Goal: Task Accomplishment & Management: Use online tool/utility

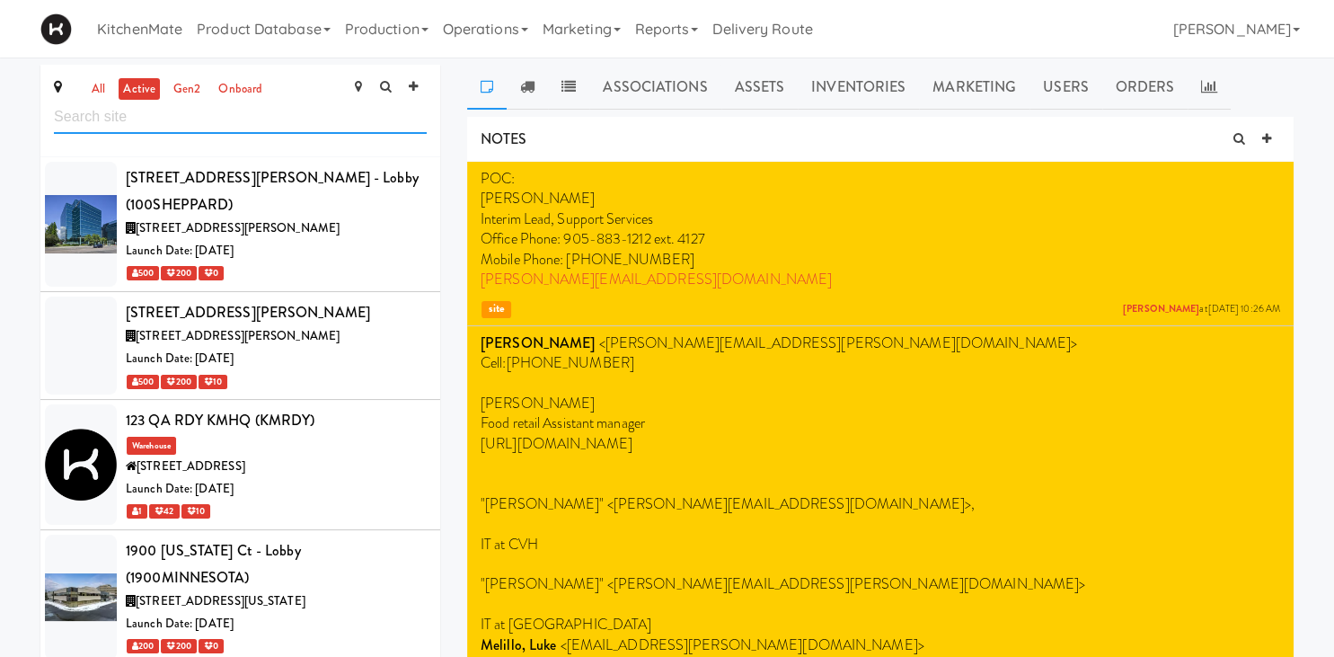
scroll to position [2714, 0]
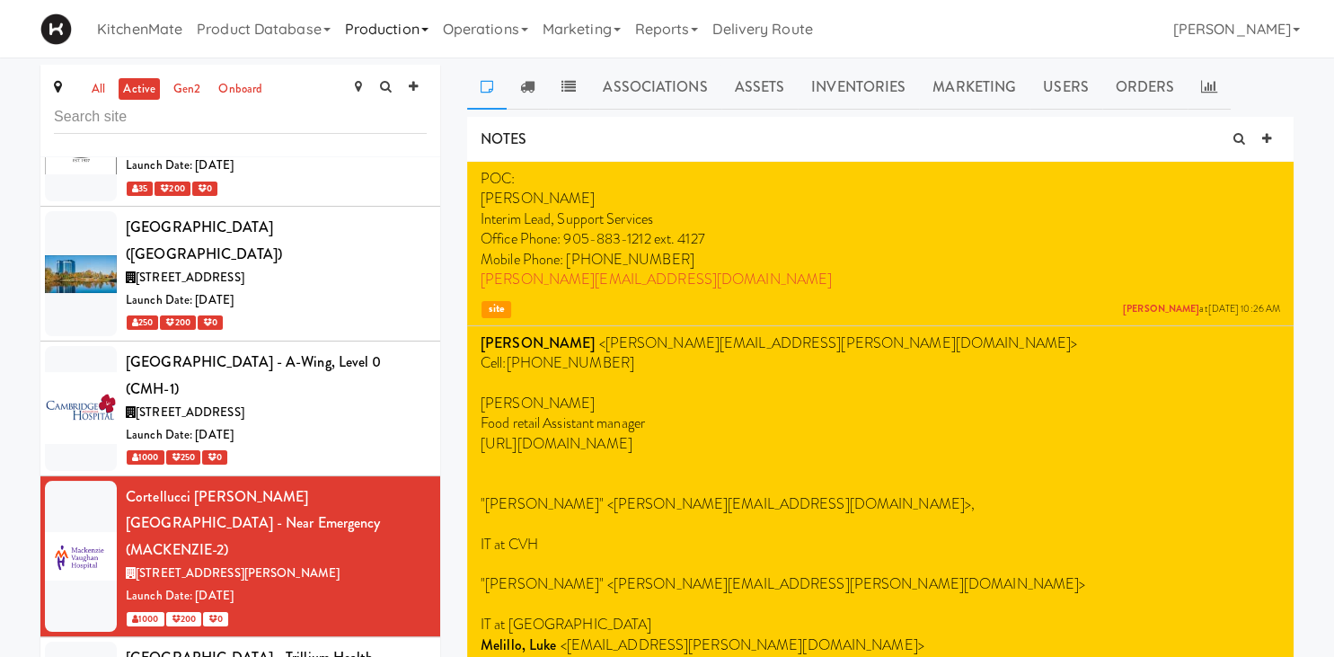
click at [365, 26] on link "Production" at bounding box center [387, 28] width 98 height 57
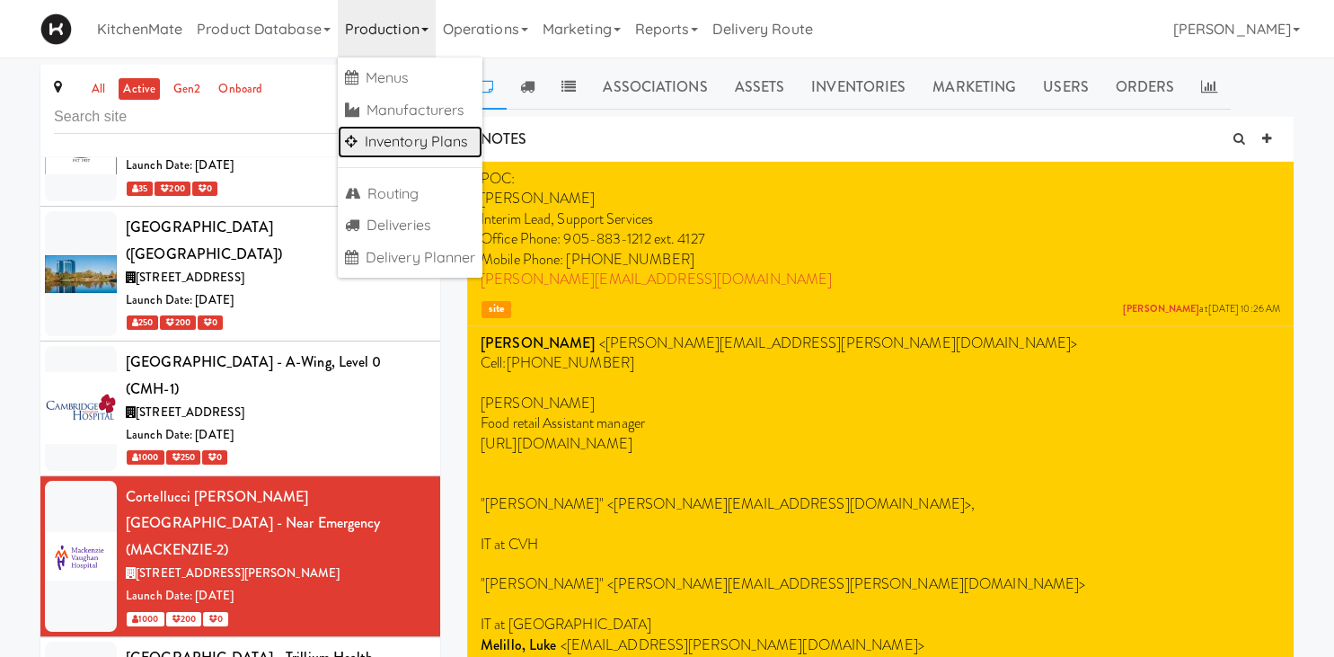
click at [397, 140] on link "Inventory Plans" at bounding box center [411, 142] width 146 height 32
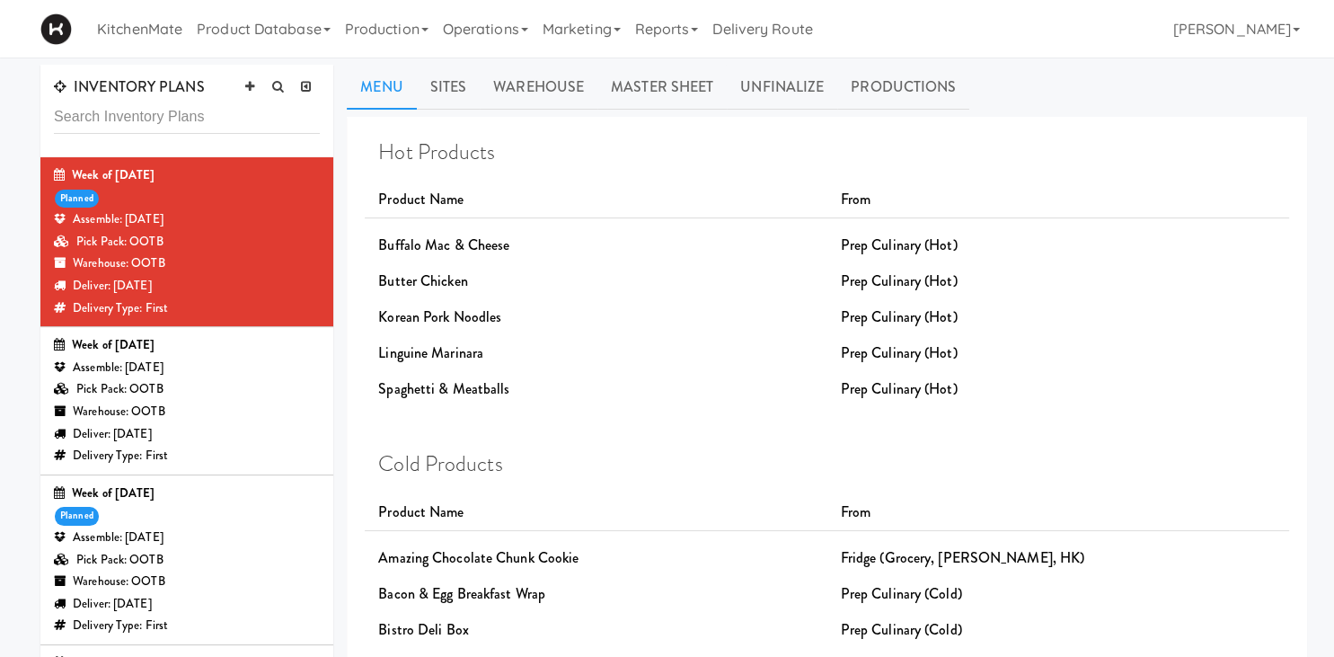
click at [210, 238] on div "Pick Pack: OOTB" at bounding box center [187, 242] width 266 height 22
click at [199, 582] on div "Warehouse: OOTB" at bounding box center [187, 581] width 266 height 22
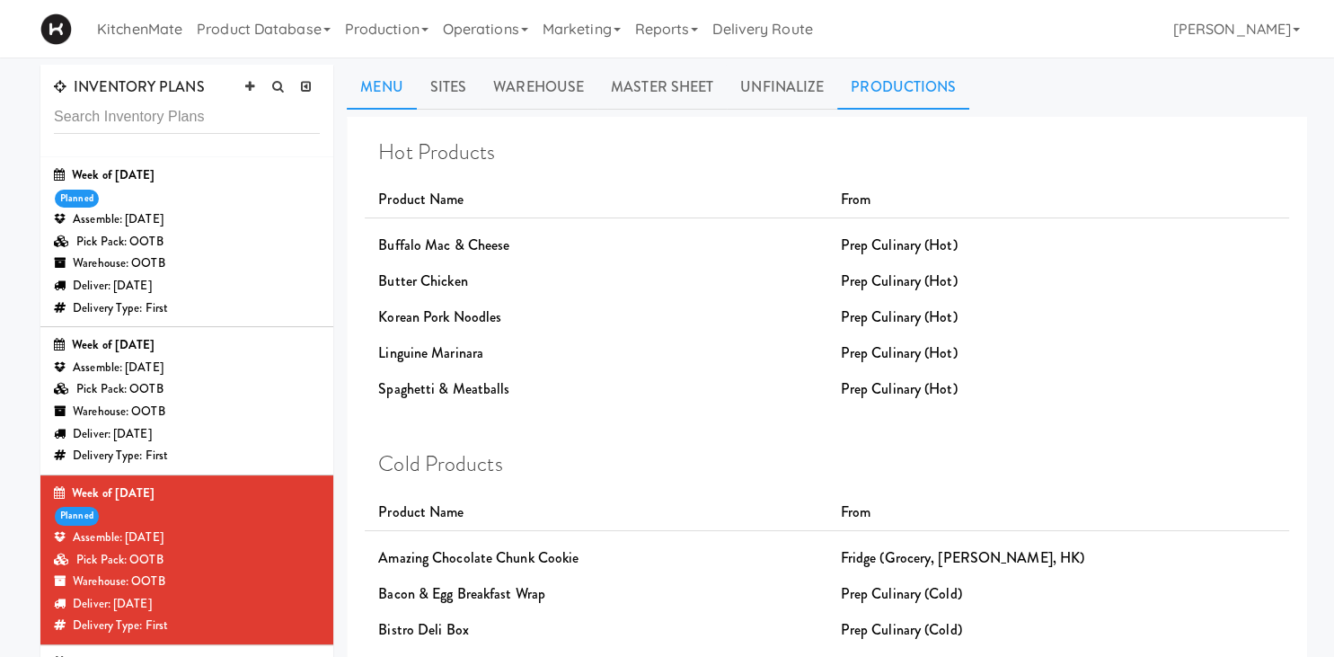
click at [875, 90] on link "Productions" at bounding box center [903, 87] width 132 height 45
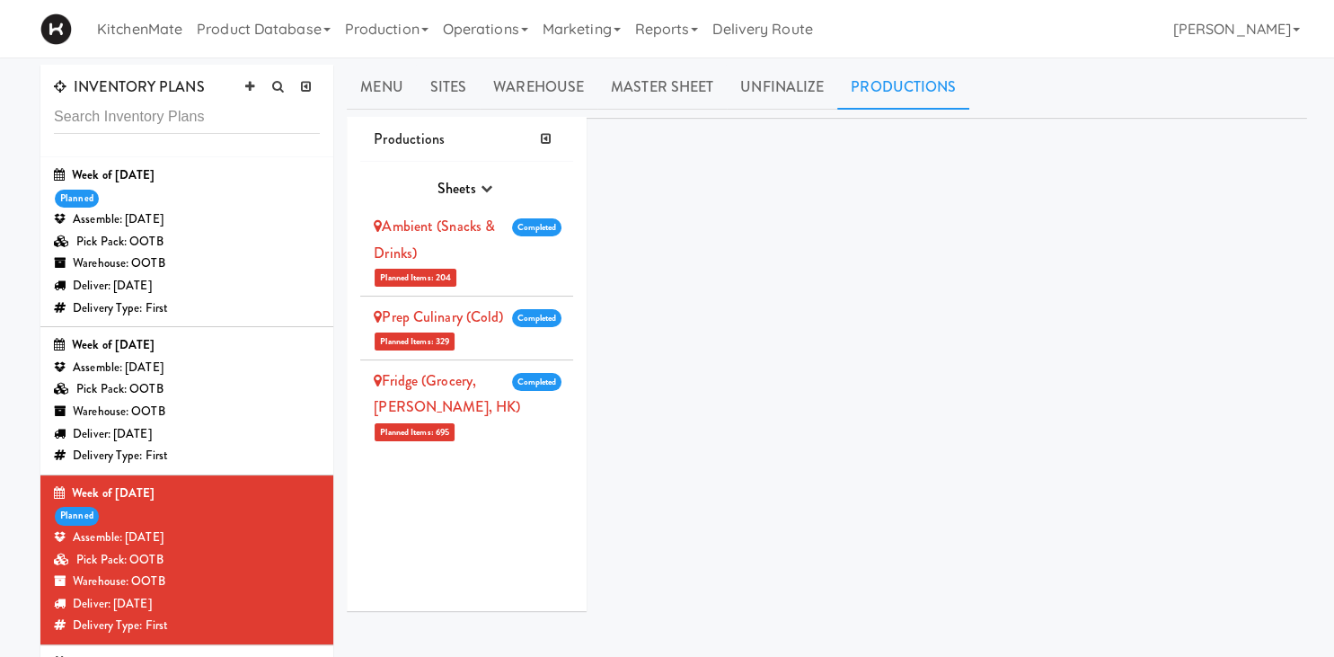
click at [194, 415] on div "Warehouse: OOTB" at bounding box center [187, 412] width 266 height 22
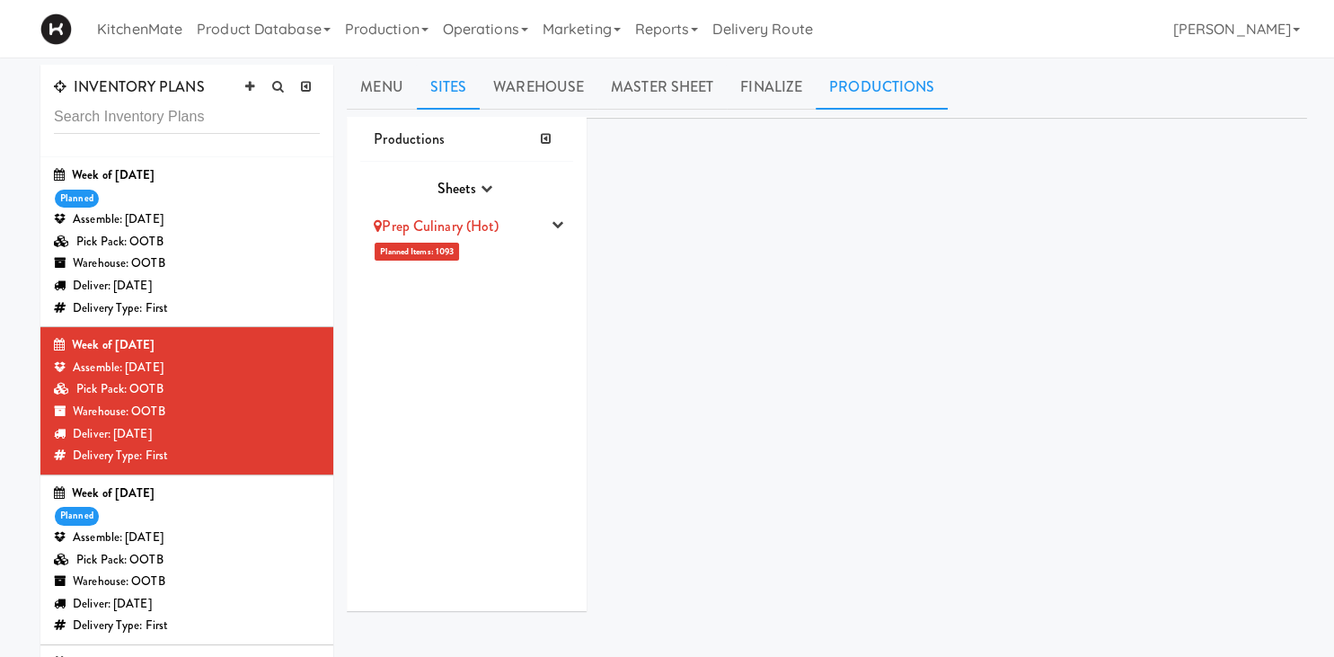
click at [451, 84] on link "Sites" at bounding box center [449, 87] width 64 height 45
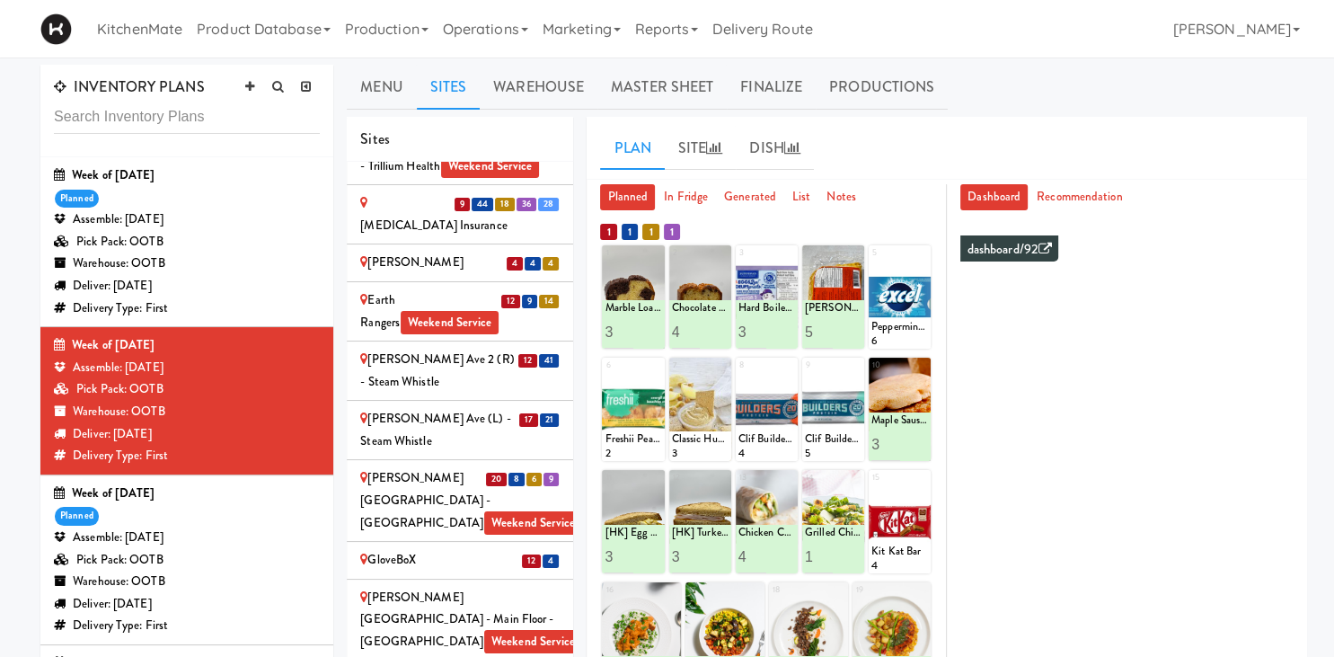
scroll to position [1567, 0]
click at [480, 586] on div "H.G. Thode Library - Main Floor - McMaster University Weekend Service" at bounding box center [459, 619] width 199 height 66
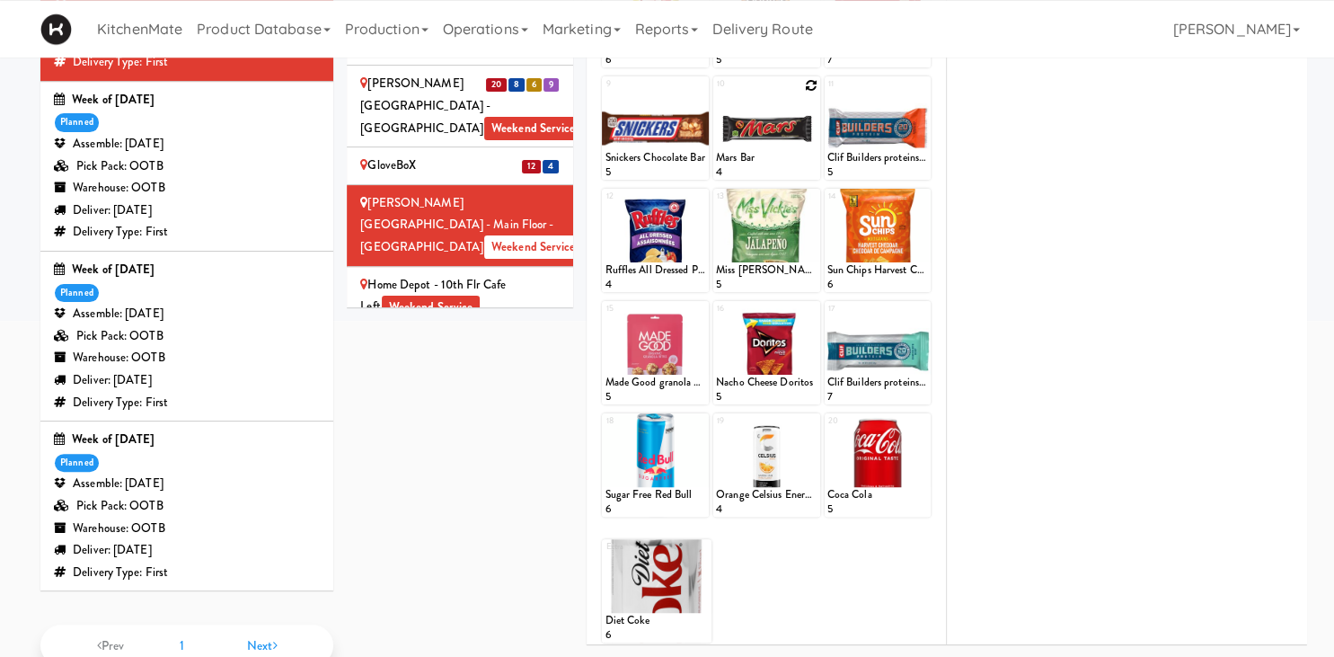
scroll to position [109, 0]
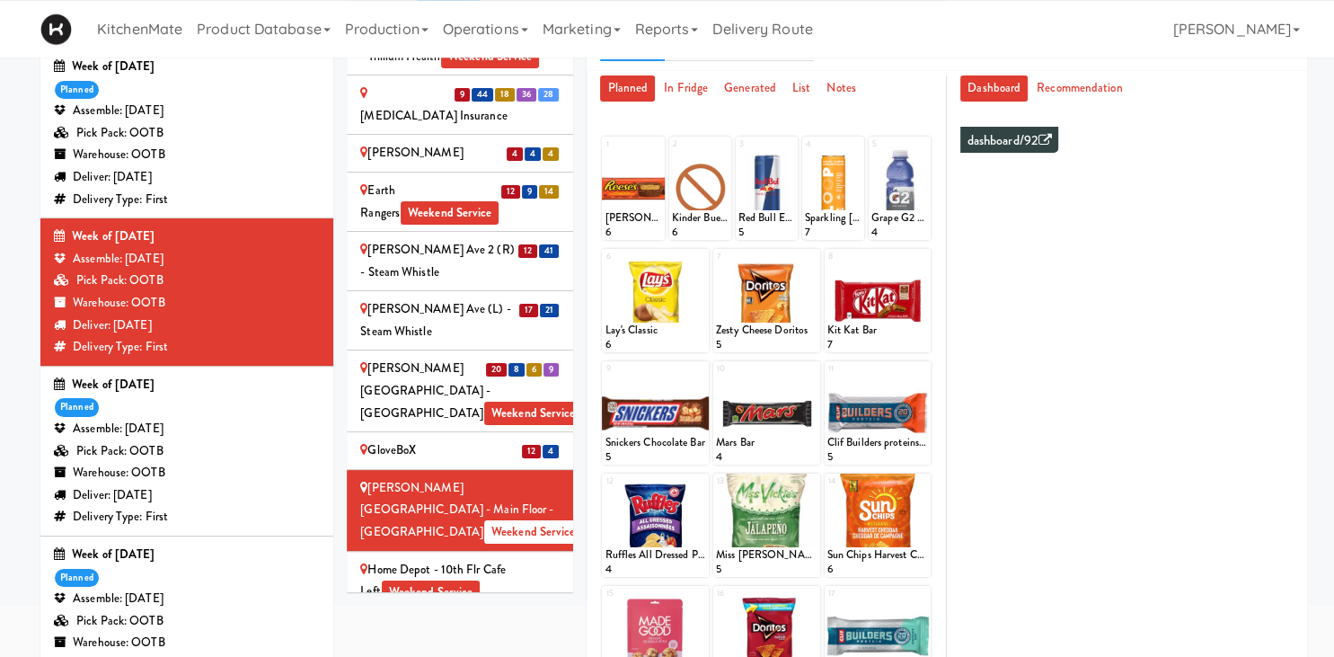
click at [523, 559] on div "Home Depot - 10th Flr Cafe Left Weekend Service" at bounding box center [459, 581] width 199 height 44
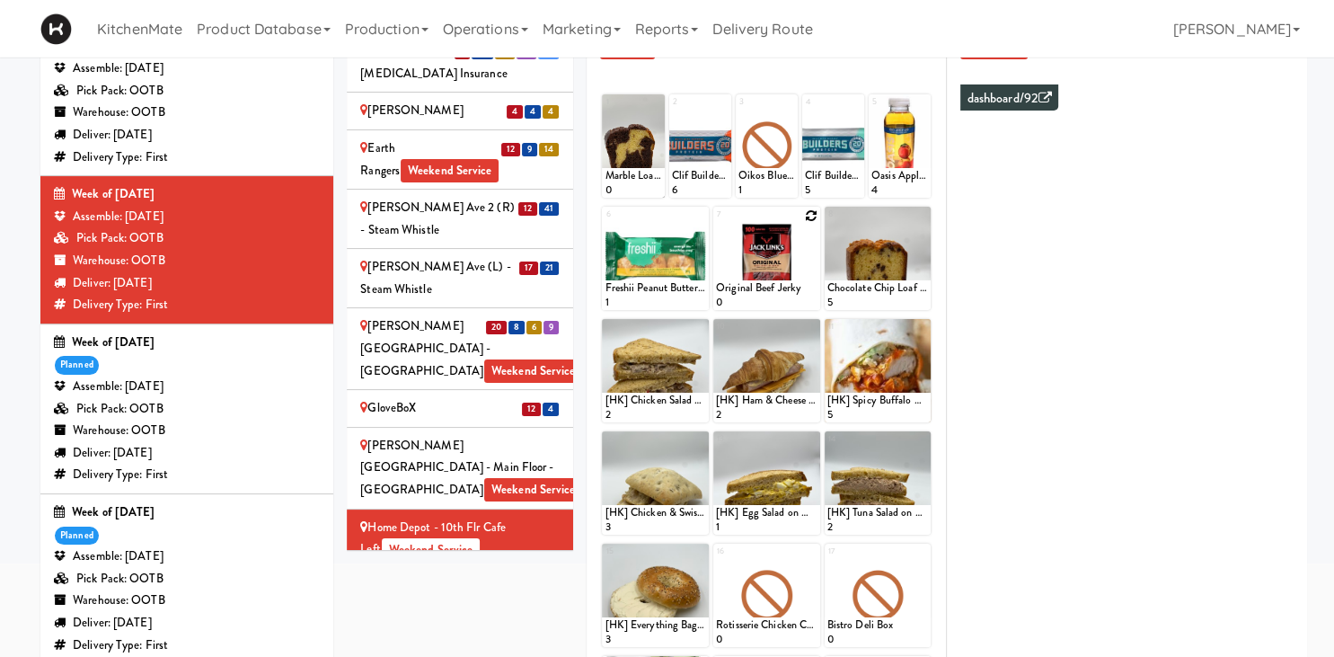
scroll to position [152, 0]
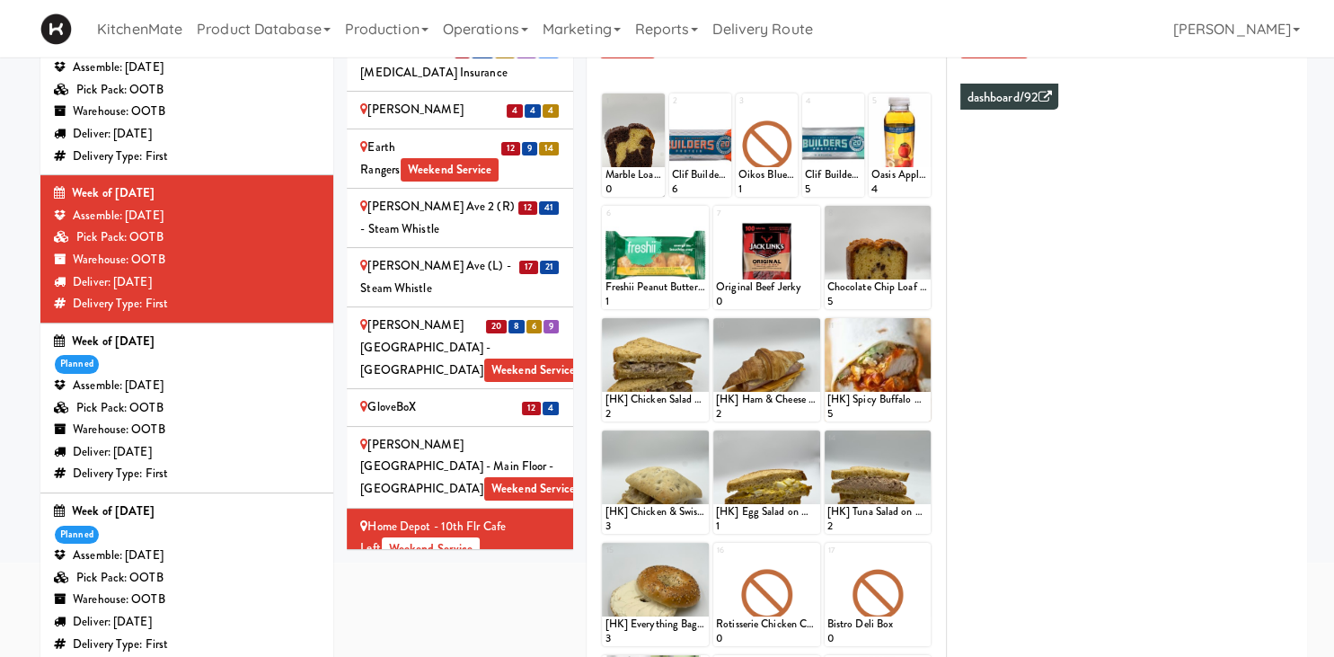
click at [476, 396] on div "GloveBoX" at bounding box center [459, 407] width 199 height 22
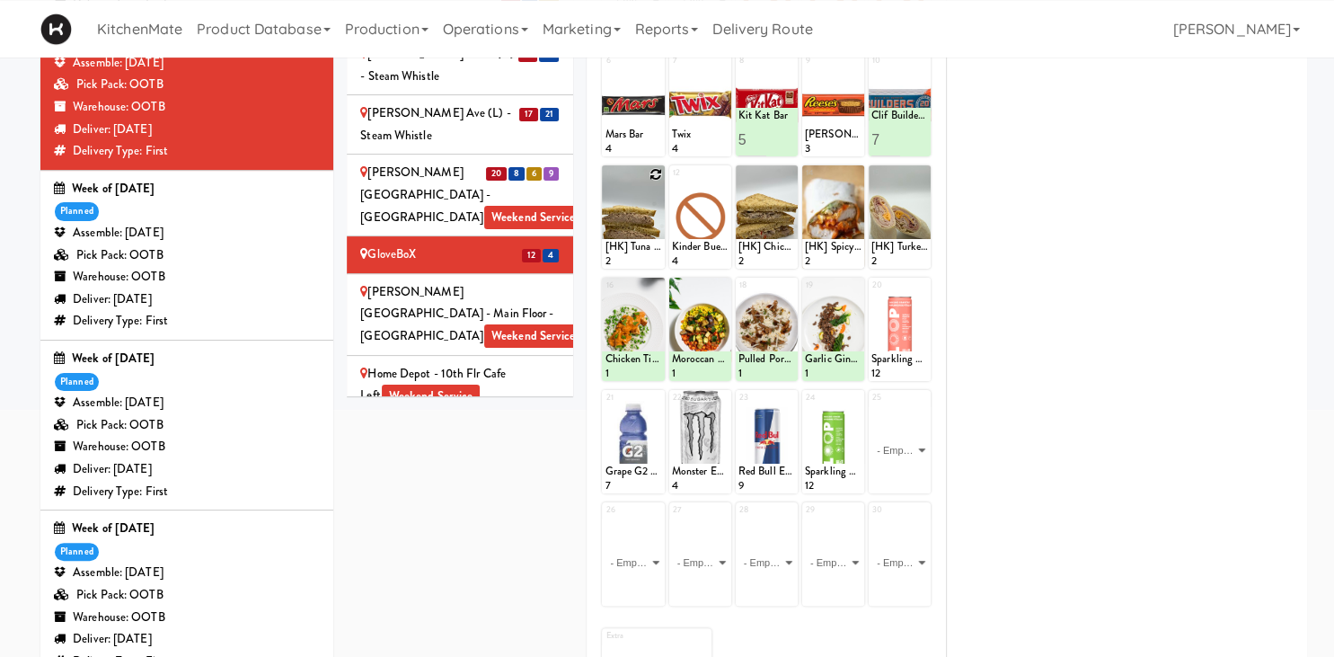
scroll to position [86, 0]
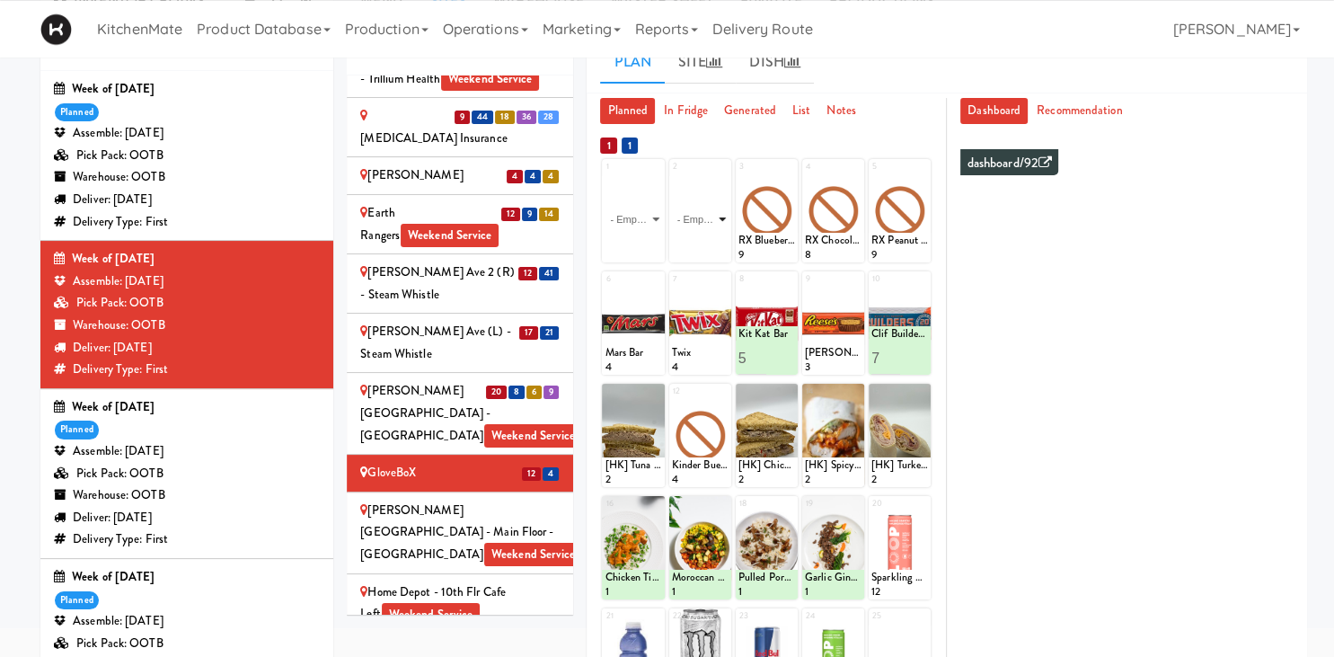
click at [672, 176] on select "- Empty - Activia Probiotic Peach Mango Smoothie Chocolate Milk Tetra Pack Coca…" at bounding box center [700, 219] width 57 height 86
click option "Freshii Cocoa Energii Bites" at bounding box center [0, 0] width 0 height 0
type input "4"
click at [719, 242] on icon at bounding box center [714, 246] width 9 height 10
click at [605, 176] on select "- Empty - Activia Probiotic Peach Mango Smoothie Chocolate Milk Tetra Pack Coca…" at bounding box center [633, 219] width 57 height 86
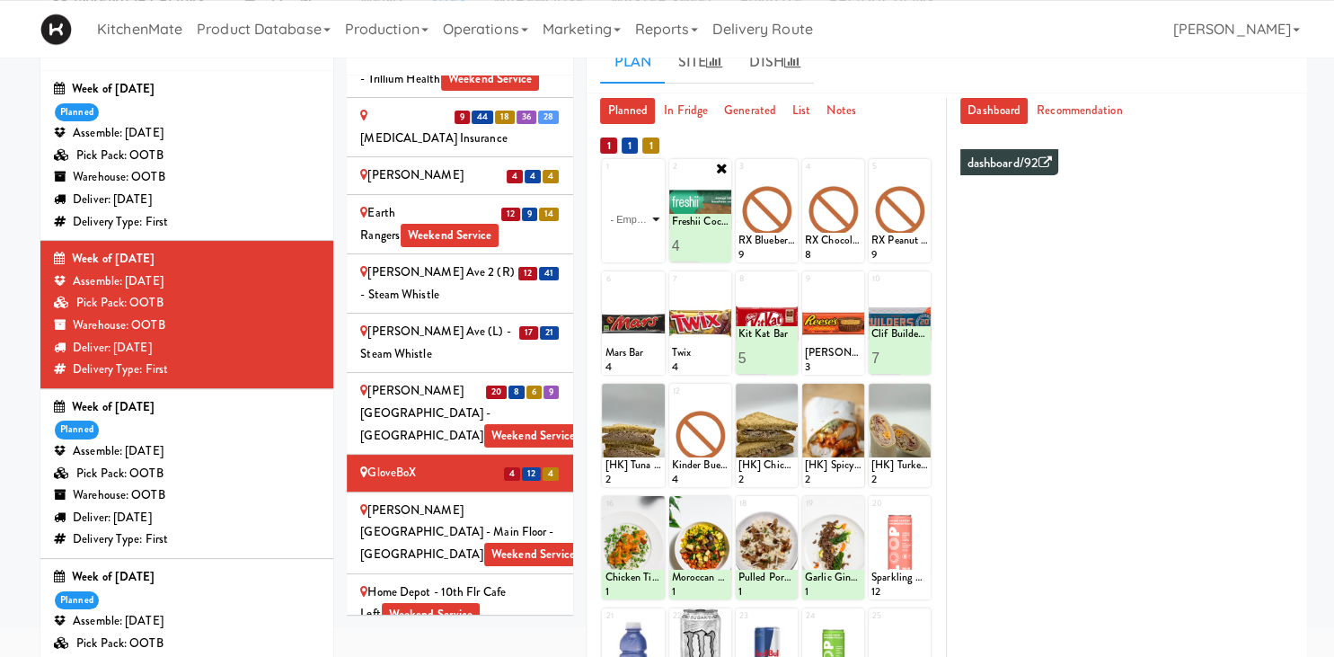
click at [645, 211] on select "- Empty - Activia Probiotic Peach Mango Smoothie Chocolate Milk Tetra Pack Coca…" at bounding box center [633, 219] width 57 height 86
click at [605, 176] on select "- Empty - Activia Probiotic Peach Mango Smoothie Chocolate Milk Tetra Pack Coca…" at bounding box center [633, 219] width 57 height 86
click option "Roasted Red Pepper Hummus with Crackers" at bounding box center [0, 0] width 0 height 0
type input "1"
type input "3"
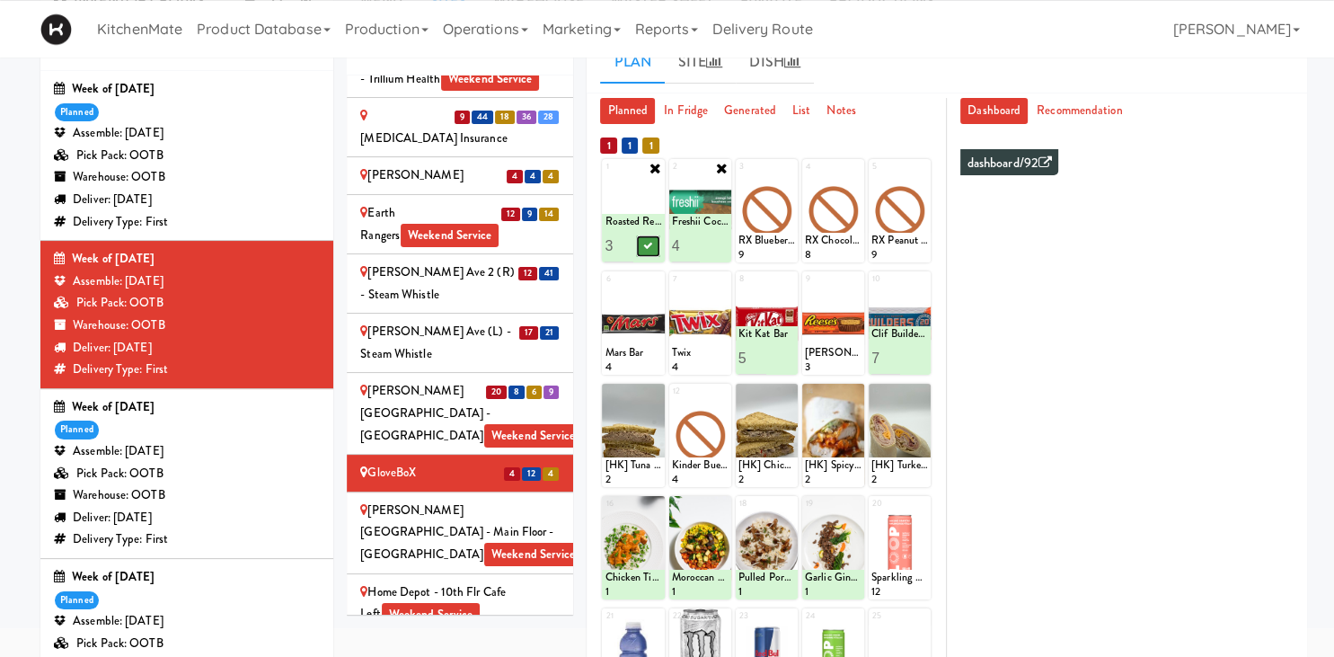
click at [645, 244] on icon at bounding box center [647, 246] width 9 height 10
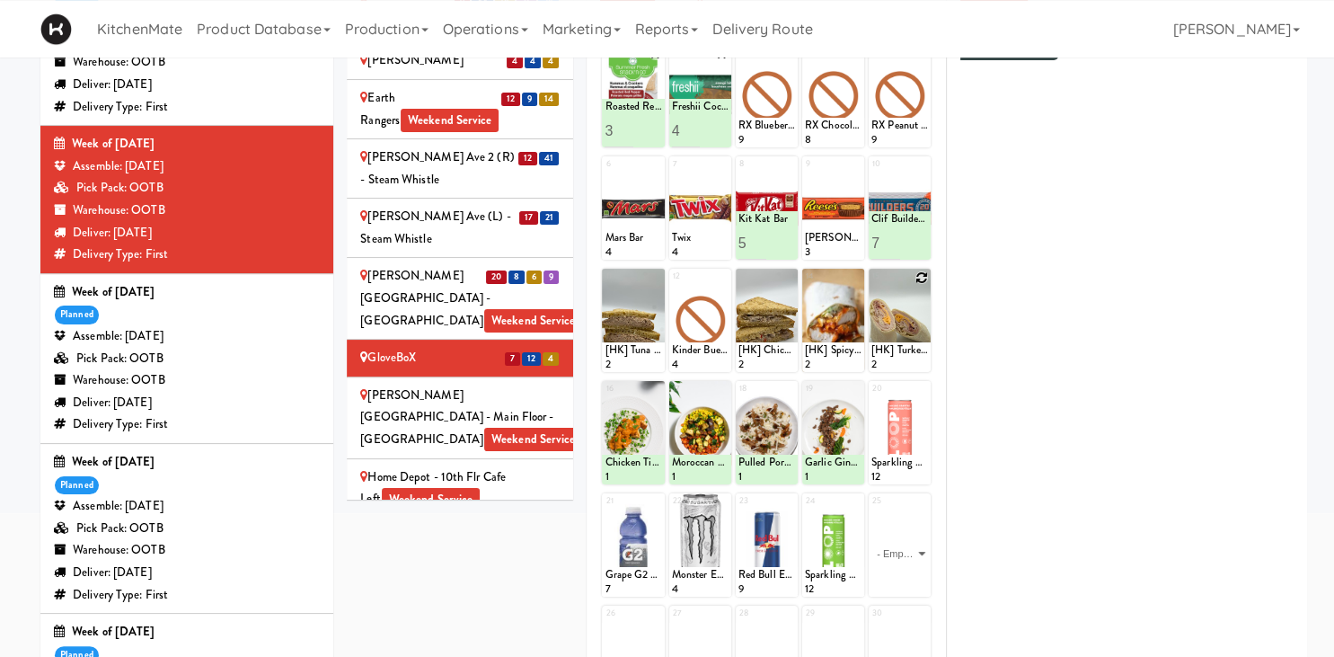
scroll to position [158, 0]
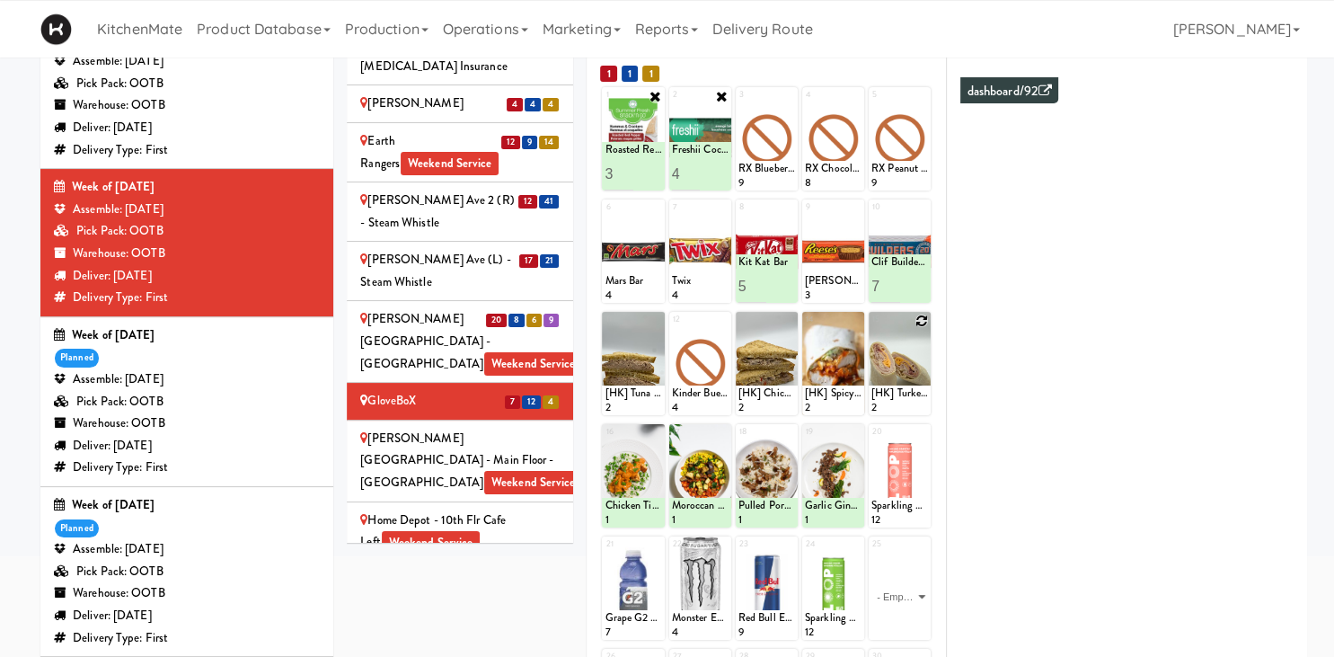
click at [922, 321] on icon at bounding box center [921, 320] width 13 height 13
click at [871, 329] on select "- Empty - Activia Probiotic Peach Mango Smoothie Chocolate Milk Tetra Pack Coca…" at bounding box center [899, 372] width 57 height 86
click option "Sun Chips Harvest Cheddar Chips" at bounding box center [0, 0] width 0 height 0
type input "5"
click at [907, 399] on button at bounding box center [914, 399] width 23 height 22
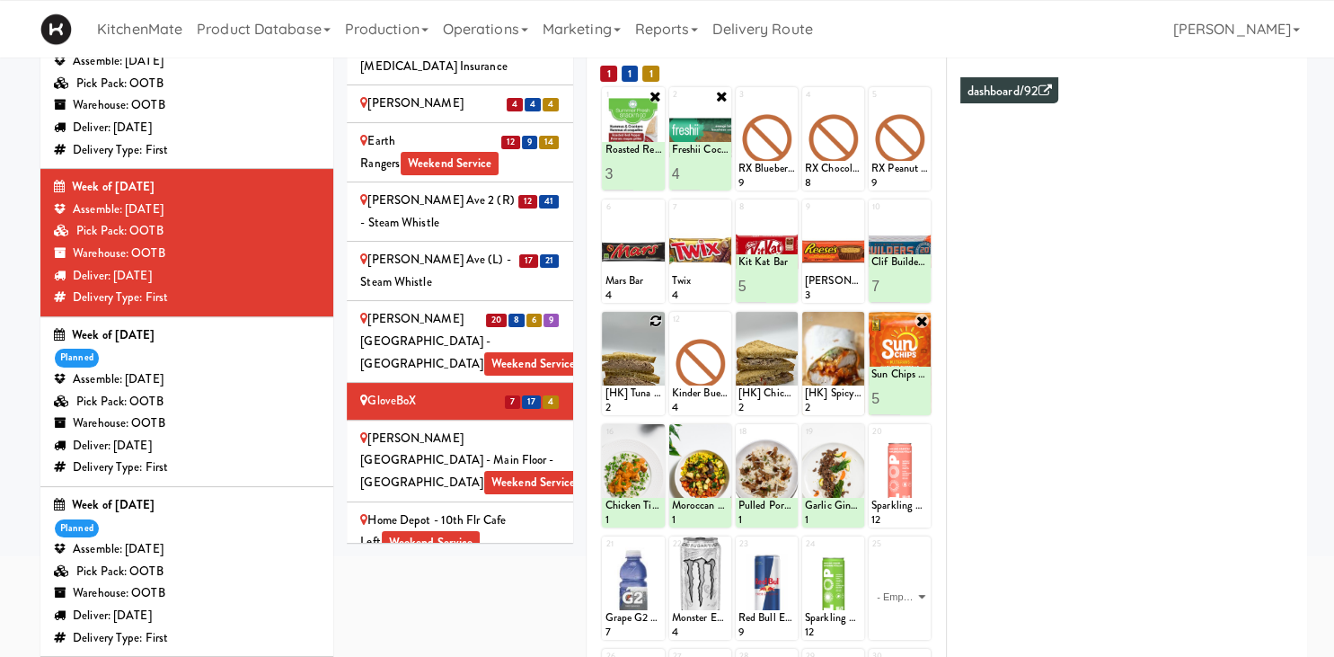
click at [653, 322] on icon at bounding box center [655, 320] width 13 height 13
click option "[HK] Egg Salad on Multigrain" at bounding box center [0, 0] width 0 height 0
type input "2"
click at [639, 402] on button at bounding box center [647, 399] width 23 height 22
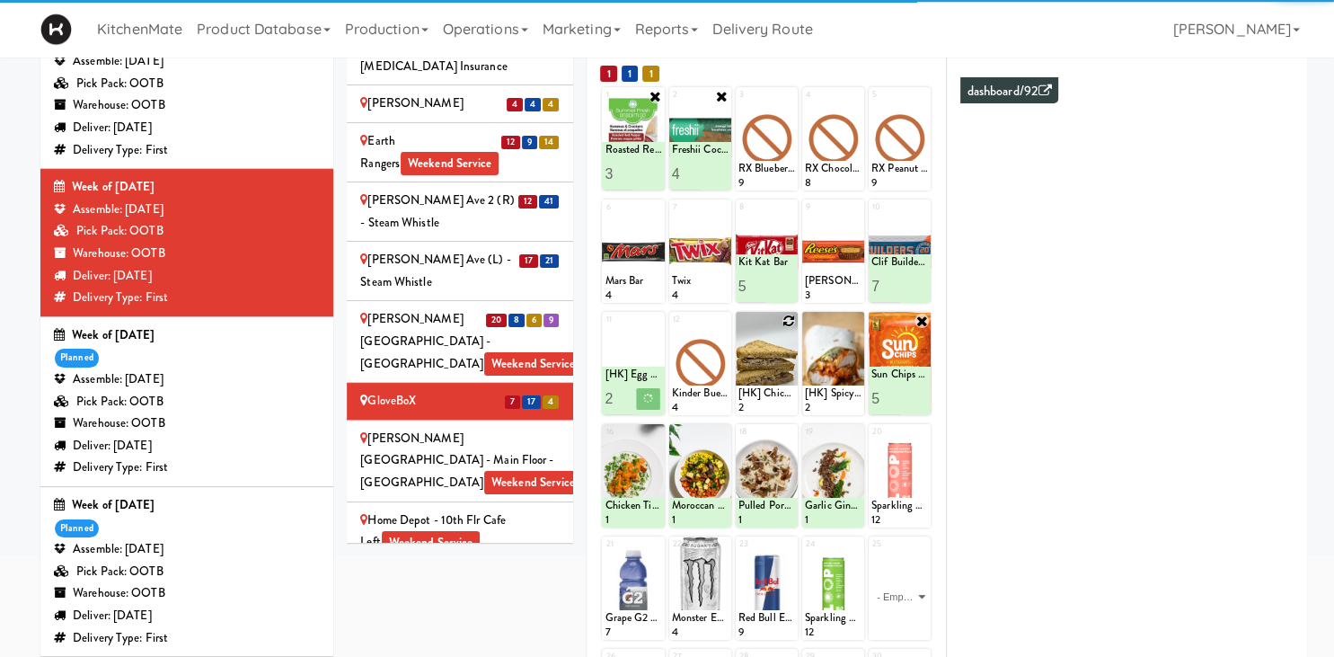
click at [789, 321] on icon at bounding box center [788, 320] width 13 height 13
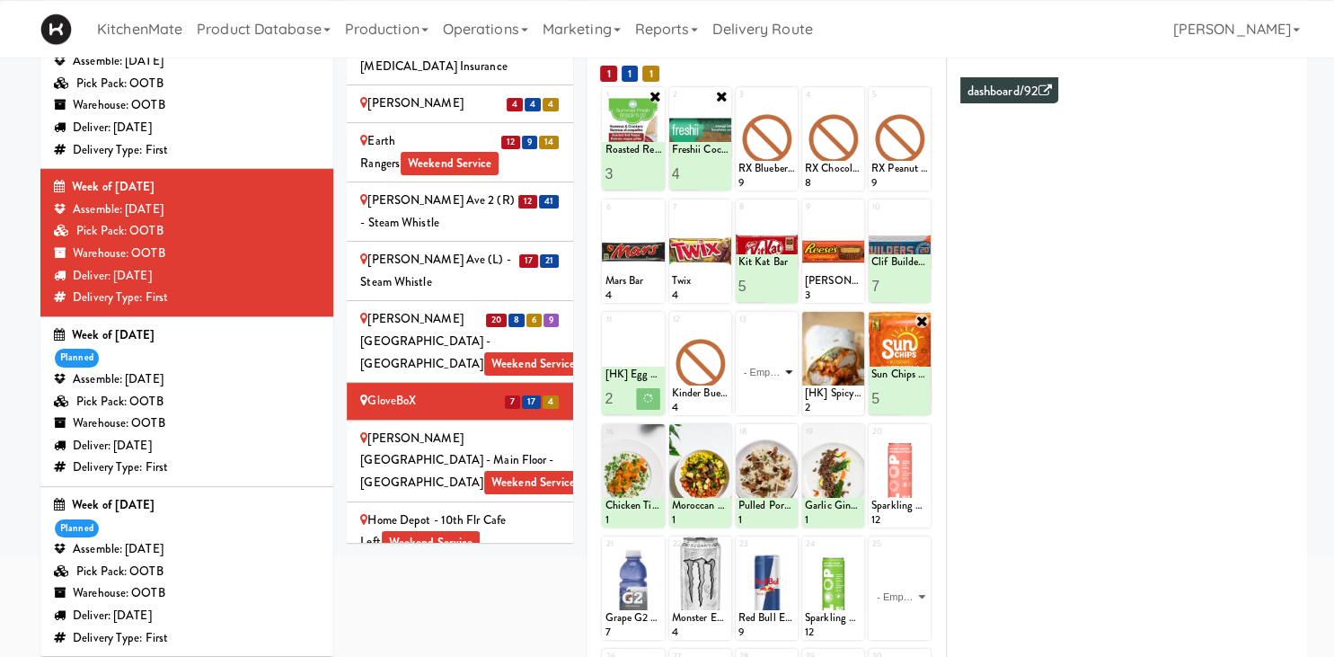
click at [778, 349] on select "- Empty - Activia Probiotic Peach Mango Smoothie Chocolate Milk Tetra Pack Coca…" at bounding box center [766, 372] width 57 height 86
click option "[HK] Turkey Club Wrap" at bounding box center [0, 0] width 0 height 0
click at [786, 323] on icon at bounding box center [788, 320] width 14 height 14
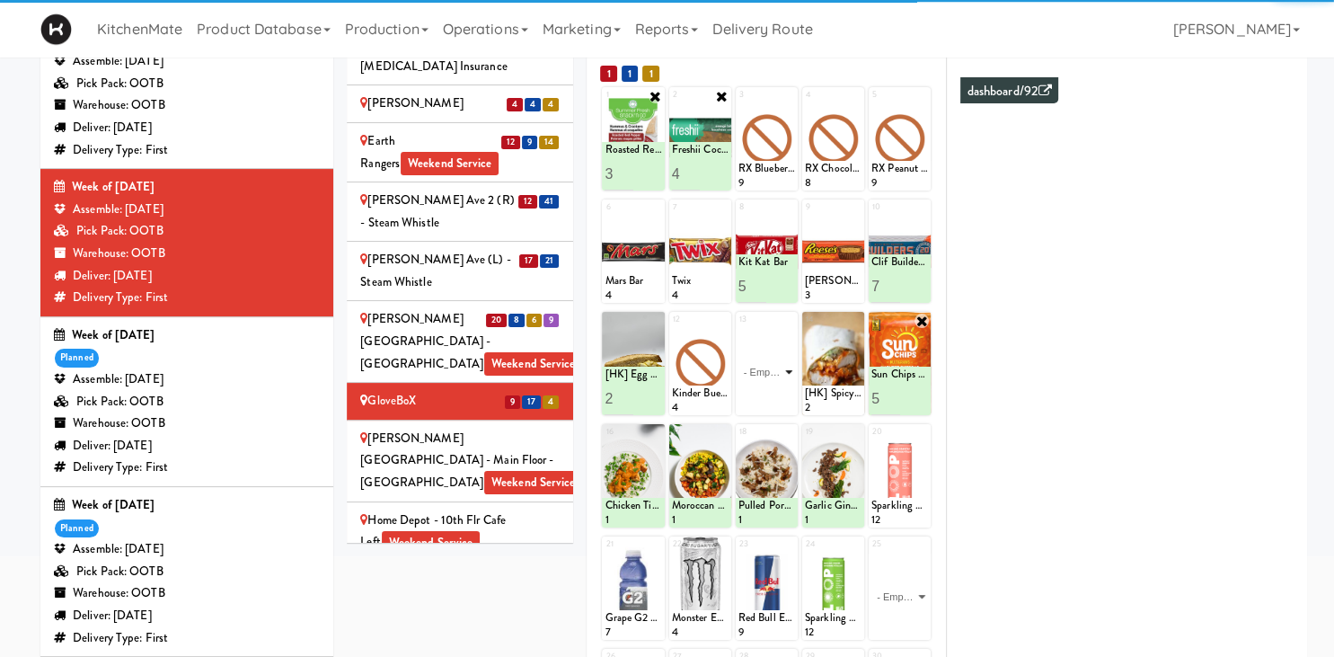
click at [780, 364] on select "- Empty - Activia Probiotic Peach Mango Smoothie Chocolate Milk Tetra Pack Coca…" at bounding box center [766, 372] width 57 height 86
click at [795, 322] on div "13 - Empty - Activia Probiotic Peach Mango Smoothie Chocolate Milk Tetra Pack C…" at bounding box center [767, 363] width 62 height 103
click at [781, 360] on select "- Empty - Activia Probiotic Peach Mango Smoothie Chocolate Milk Tetra Pack Coca…" at bounding box center [766, 372] width 57 height 86
click at [790, 366] on select "- Empty - Activia Probiotic Peach Mango Smoothie Chocolate Milk Tetra Pack Coca…" at bounding box center [766, 372] width 57 height 86
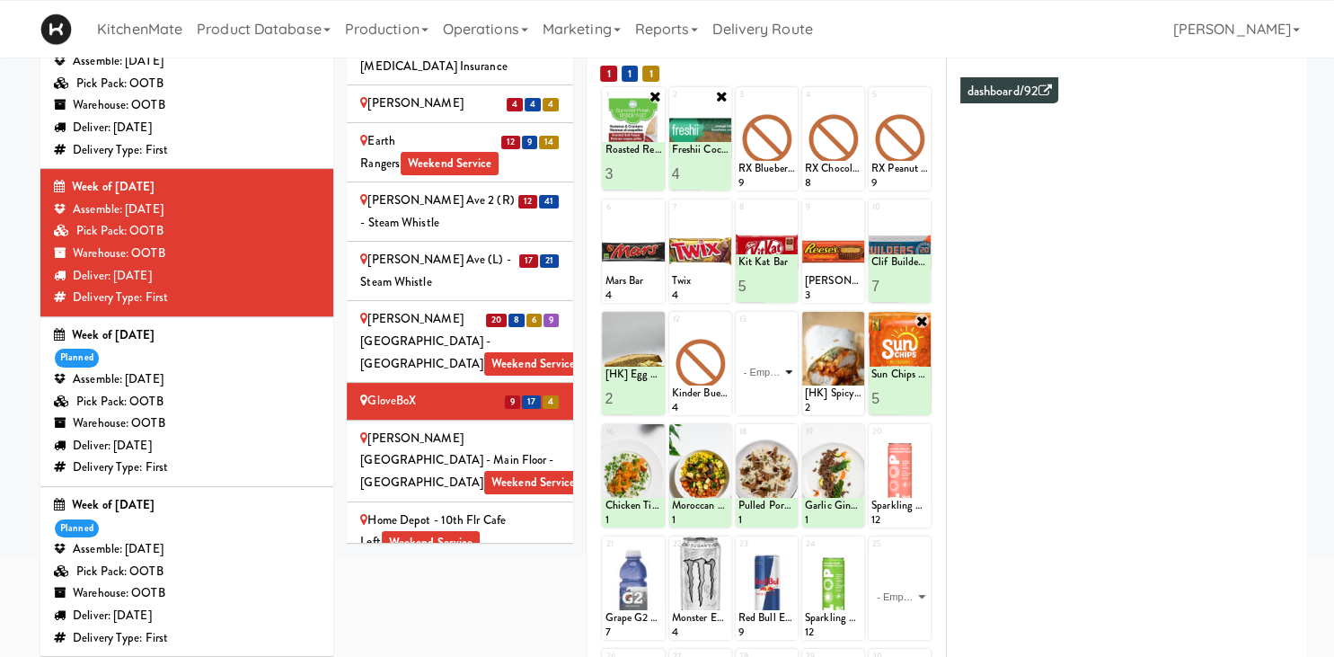
click at [772, 369] on select "- Empty - Activia Probiotic Peach Mango Smoothie Chocolate Milk Tetra Pack Coca…" at bounding box center [766, 372] width 57 height 86
click at [779, 360] on select "- Empty - Activia Probiotic Peach Mango Smoothie Chocolate Milk Tetra Pack Coca…" at bounding box center [766, 372] width 57 height 86
click at [786, 376] on select "- Empty - Activia Probiotic Peach Mango Smoothie Chocolate Milk Tetra Pack Coca…" at bounding box center [766, 372] width 57 height 86
click at [738, 329] on select "- Empty - Activia Probiotic Peach Mango Smoothie Chocolate Milk Tetra Pack Coca…" at bounding box center [766, 372] width 57 height 86
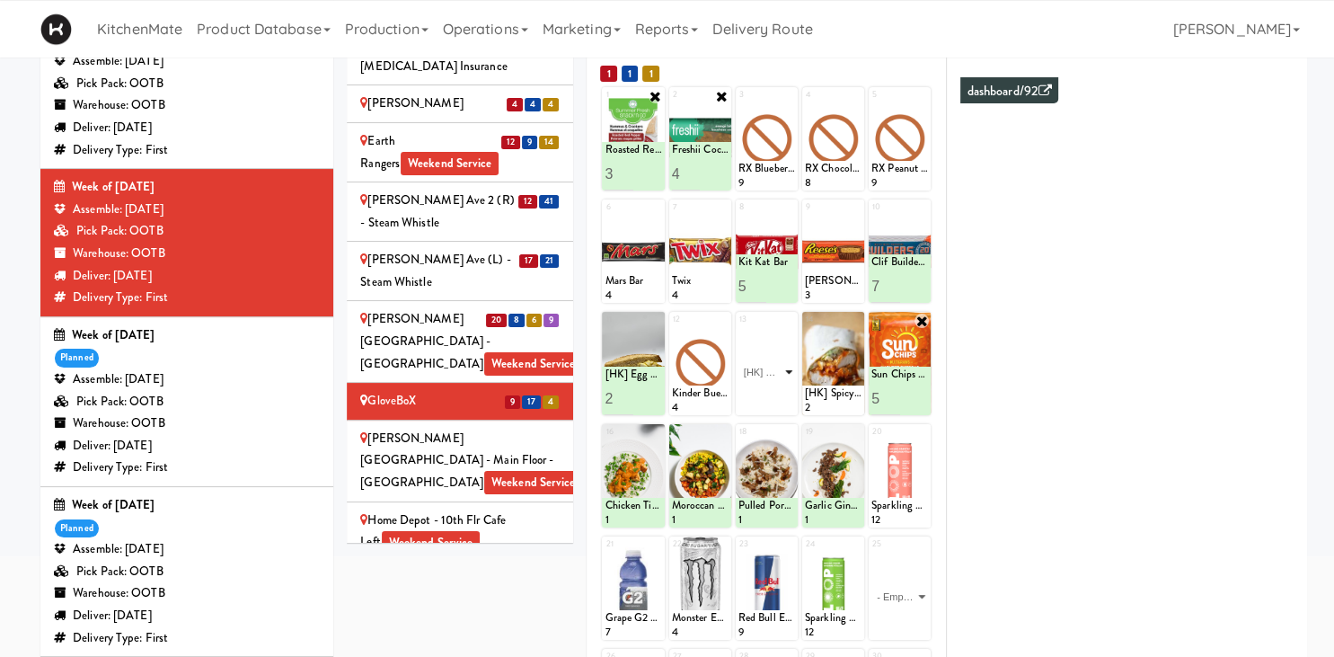
click option "[HK] Turkey & Cheese Multigrain" at bounding box center [0, 0] width 0 height 0
type input "2"
click at [781, 395] on icon at bounding box center [781, 398] width 9 height 10
click at [857, 318] on icon at bounding box center [855, 320] width 13 height 13
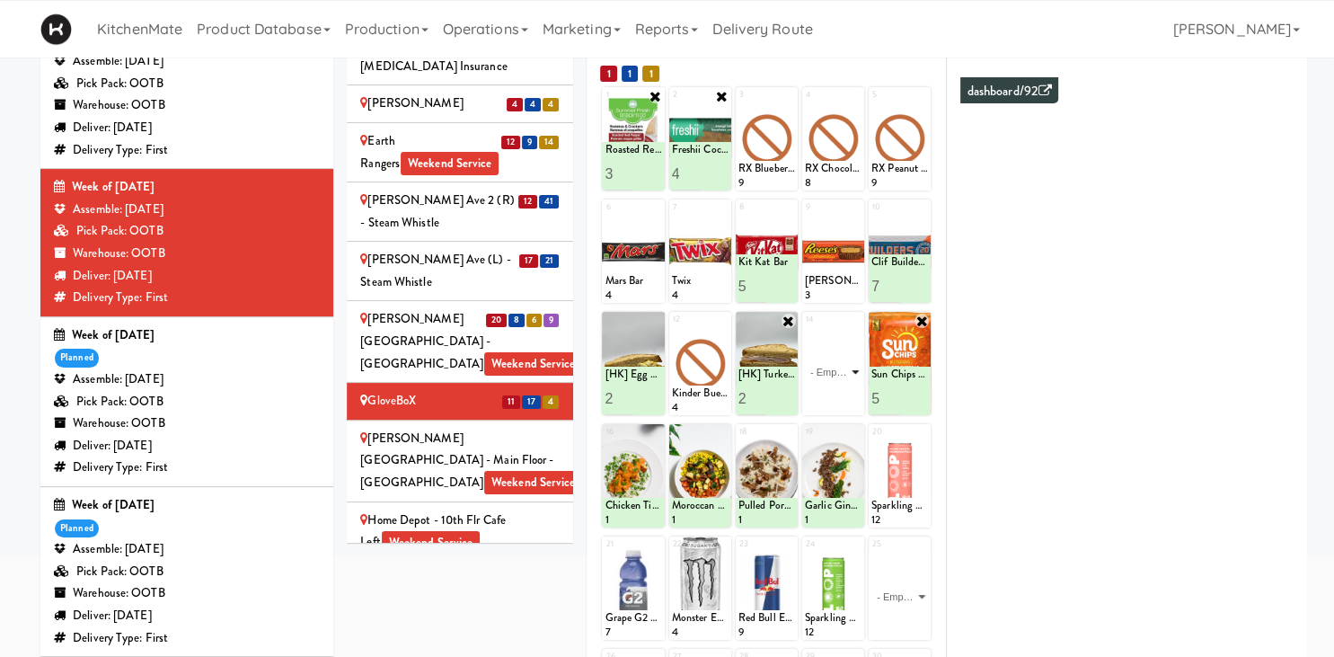
click at [805, 329] on select "- Empty - Activia Probiotic Peach Mango Smoothie Chocolate Milk Tetra Pack Coca…" at bounding box center [833, 372] width 57 height 86
click option "[HK] Chicken & Swiss Cheese On Focaccia" at bounding box center [0, 0] width 0 height 0
type input "1"
type input "2"
click at [854, 393] on button at bounding box center [847, 399] width 23 height 22
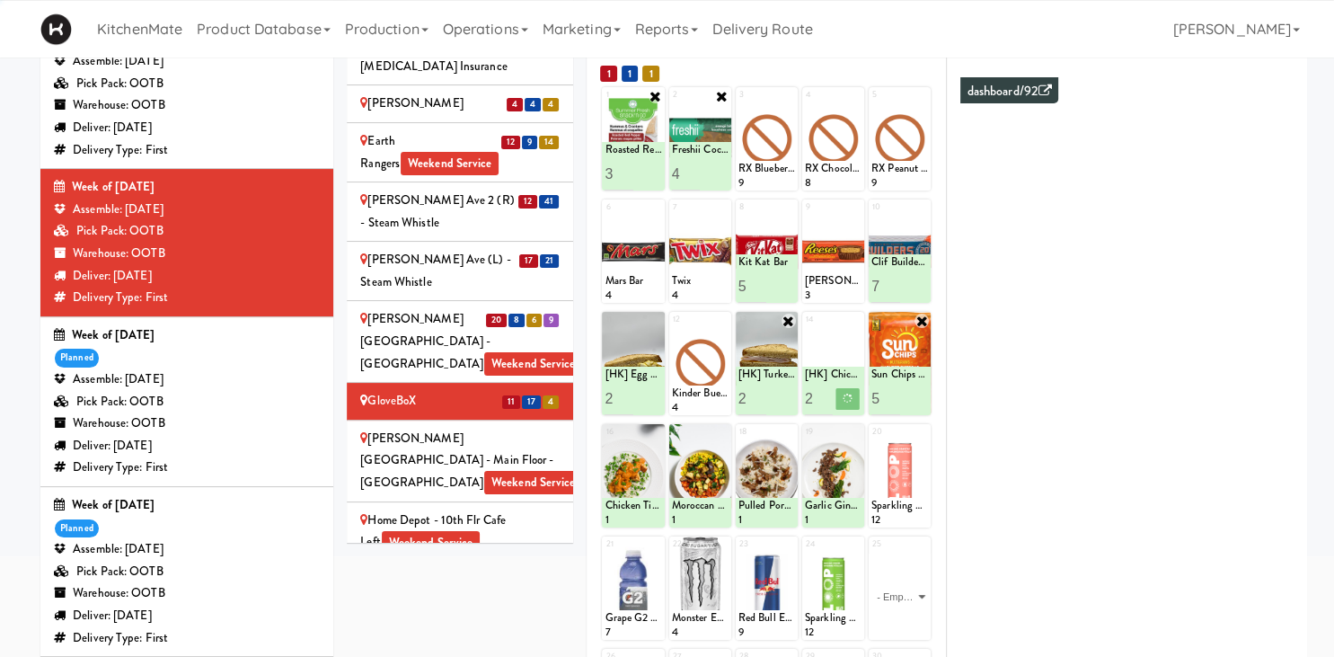
scroll to position [188, 0]
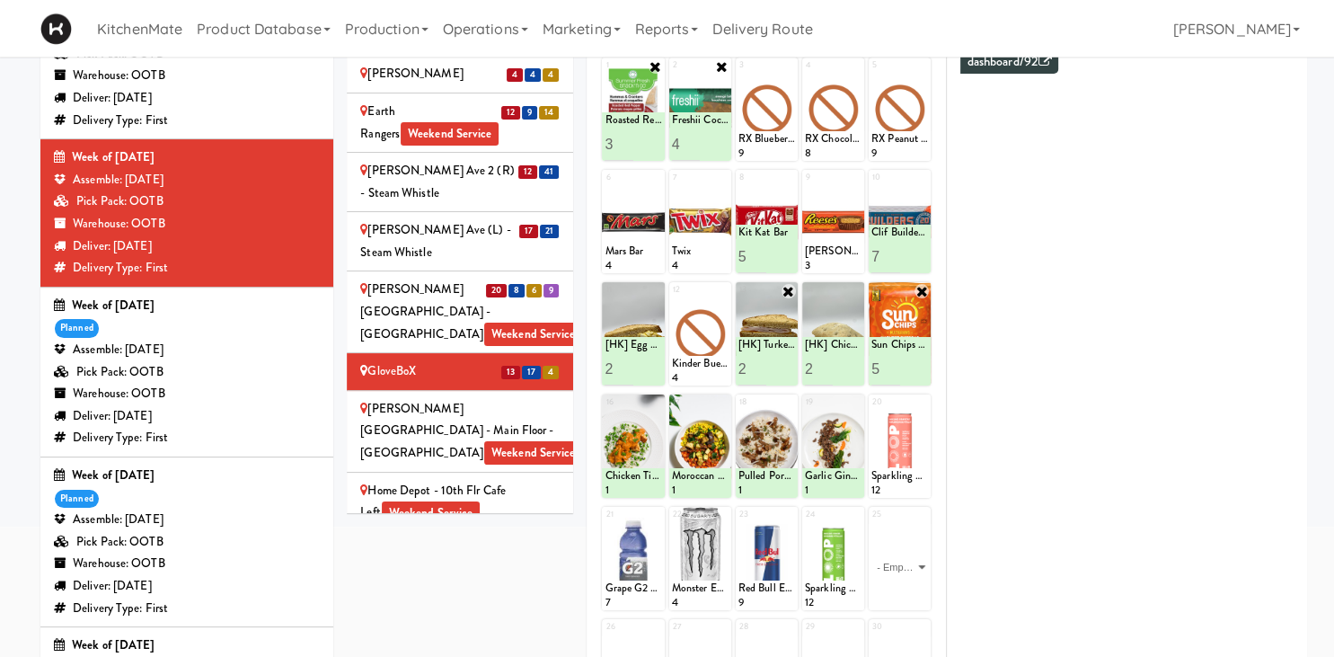
click at [505, 480] on div "Home Depot - 10th Flr Cafe Left Weekend Service" at bounding box center [459, 502] width 199 height 44
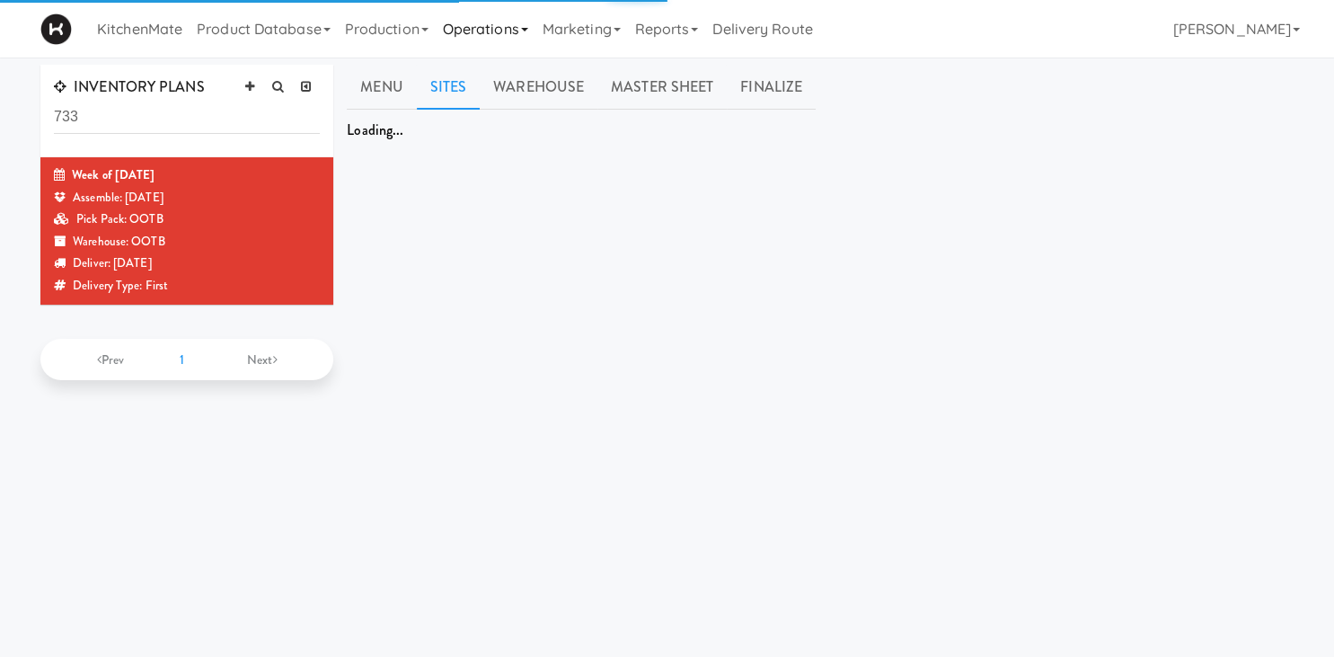
click at [481, 31] on link "Operations" at bounding box center [486, 28] width 100 height 57
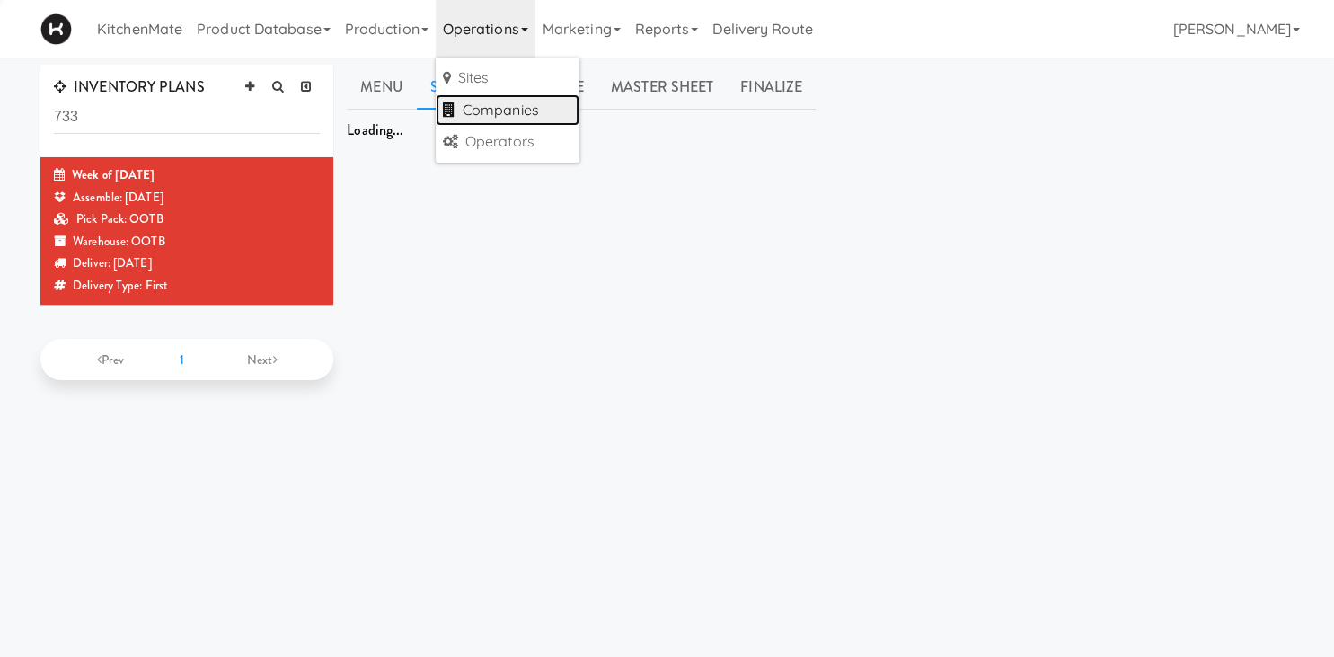
click at [467, 114] on link "Companies" at bounding box center [508, 110] width 144 height 32
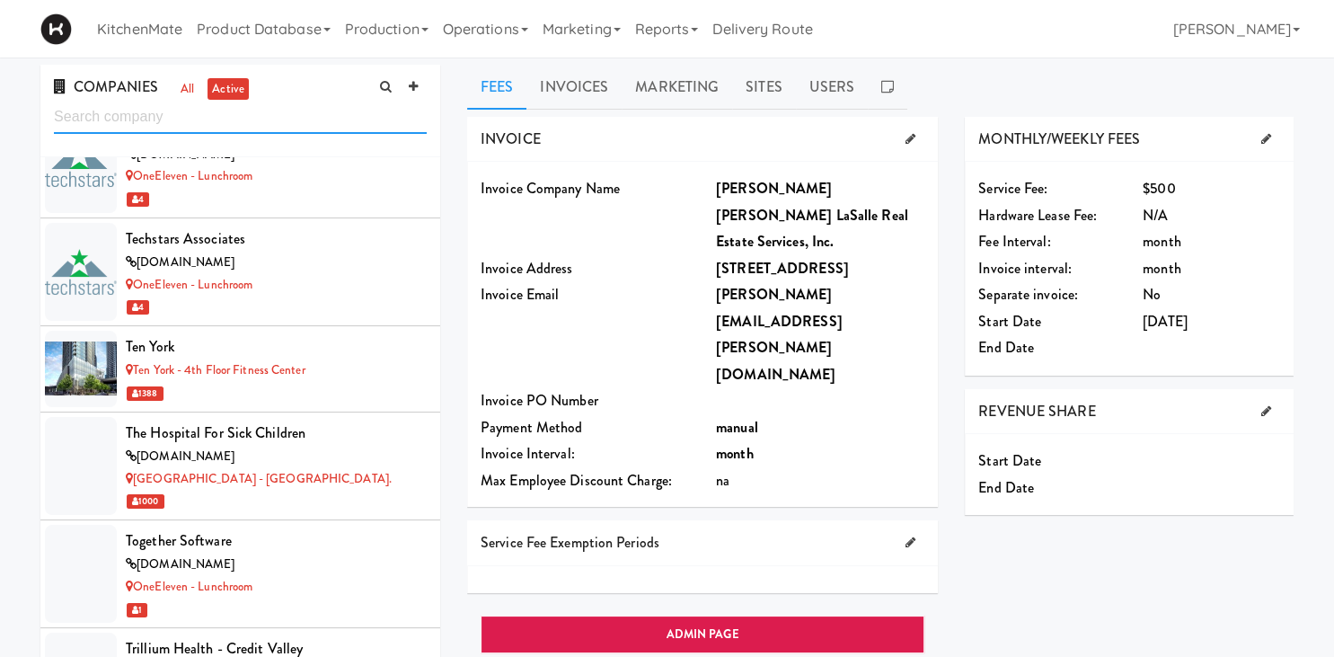
scroll to position [10490, 0]
click at [499, 18] on link "Operations" at bounding box center [486, 28] width 100 height 57
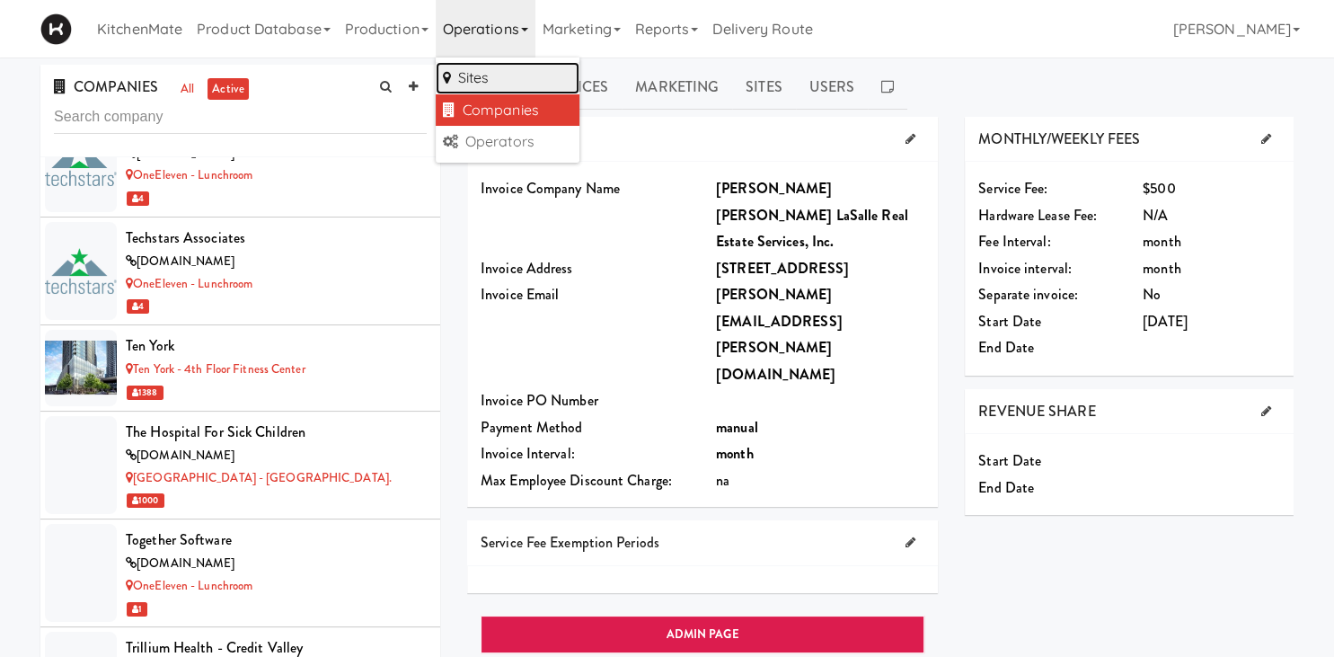
click at [486, 77] on link "Sites" at bounding box center [508, 78] width 144 height 32
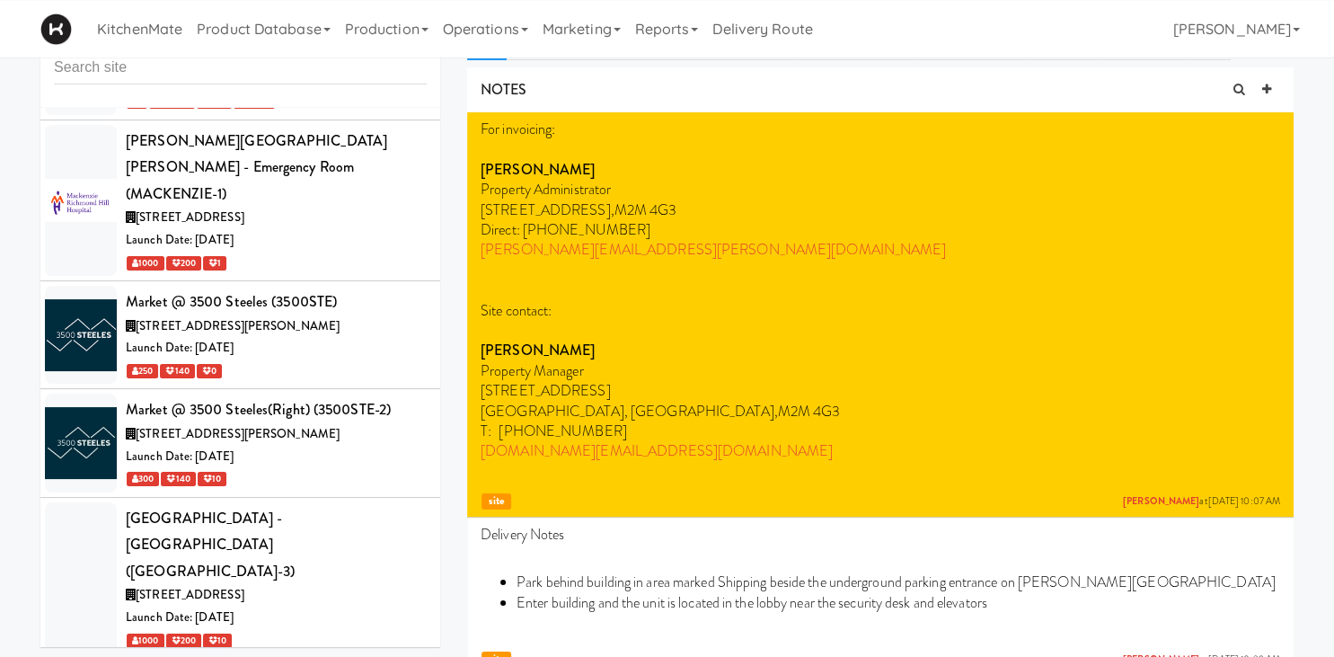
scroll to position [6430, 0]
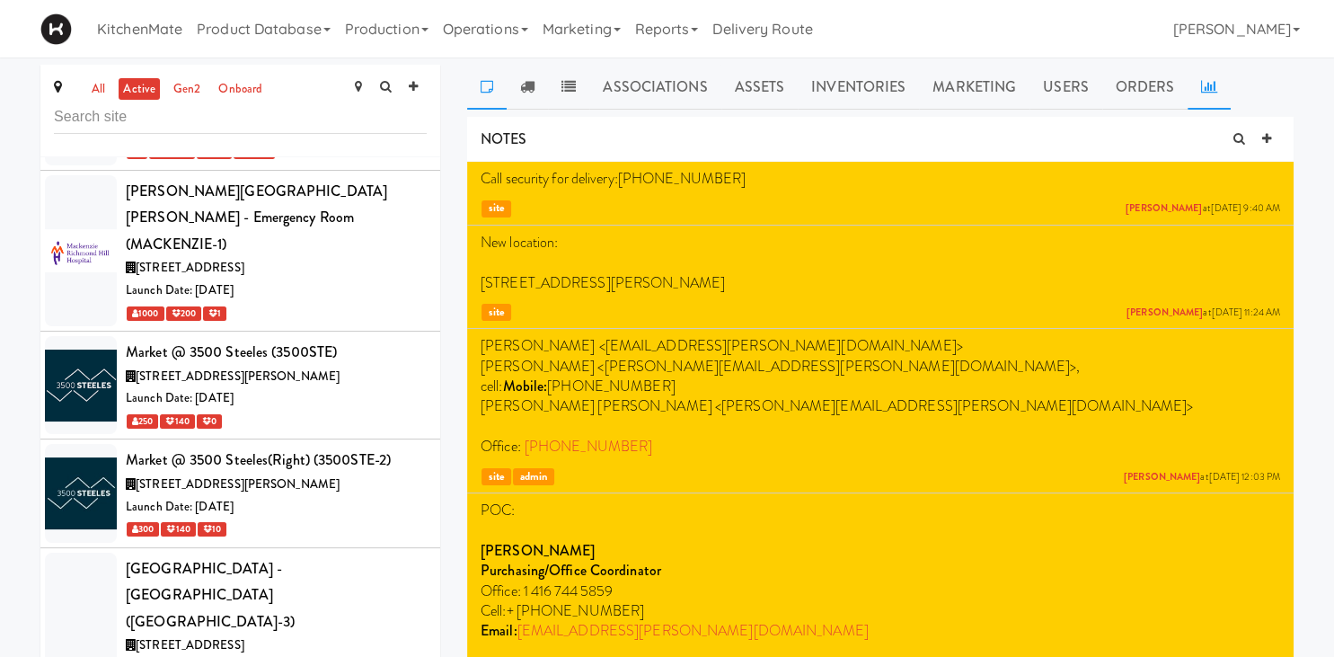
click at [1193, 83] on link at bounding box center [1208, 87] width 43 height 45
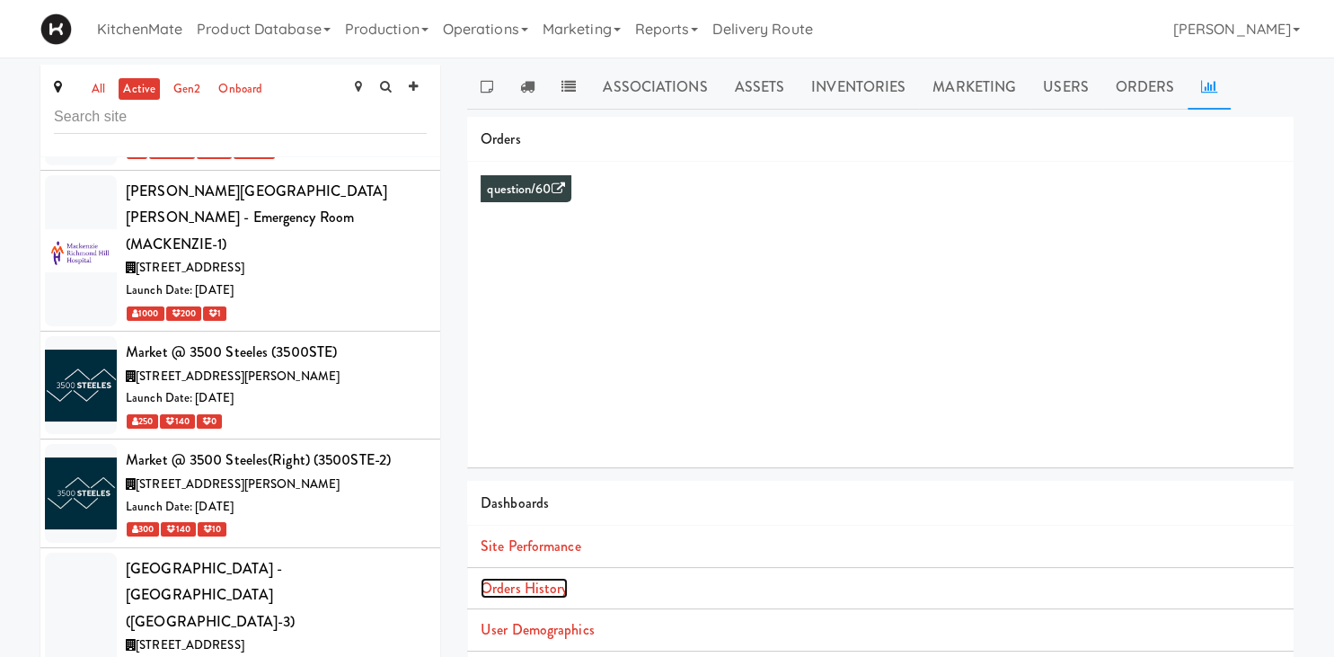
click at [562, 590] on link "Orders History" at bounding box center [524, 588] width 87 height 21
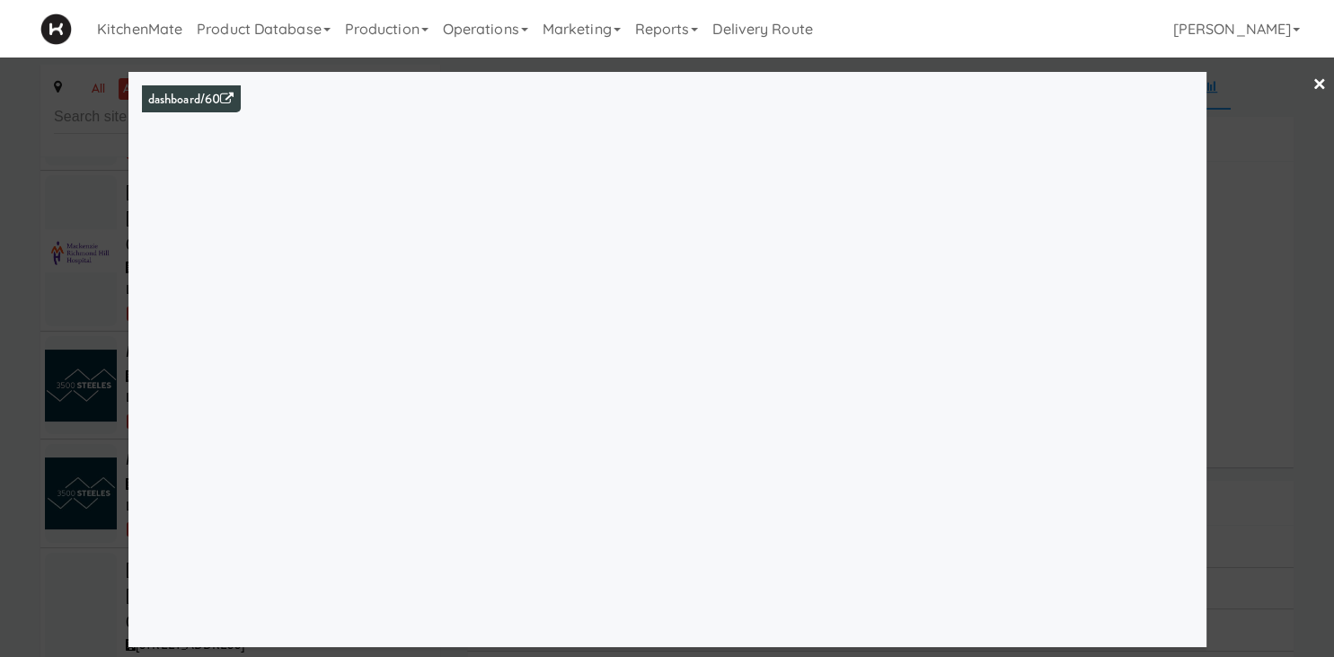
click at [40, 402] on div at bounding box center [667, 328] width 1334 height 657
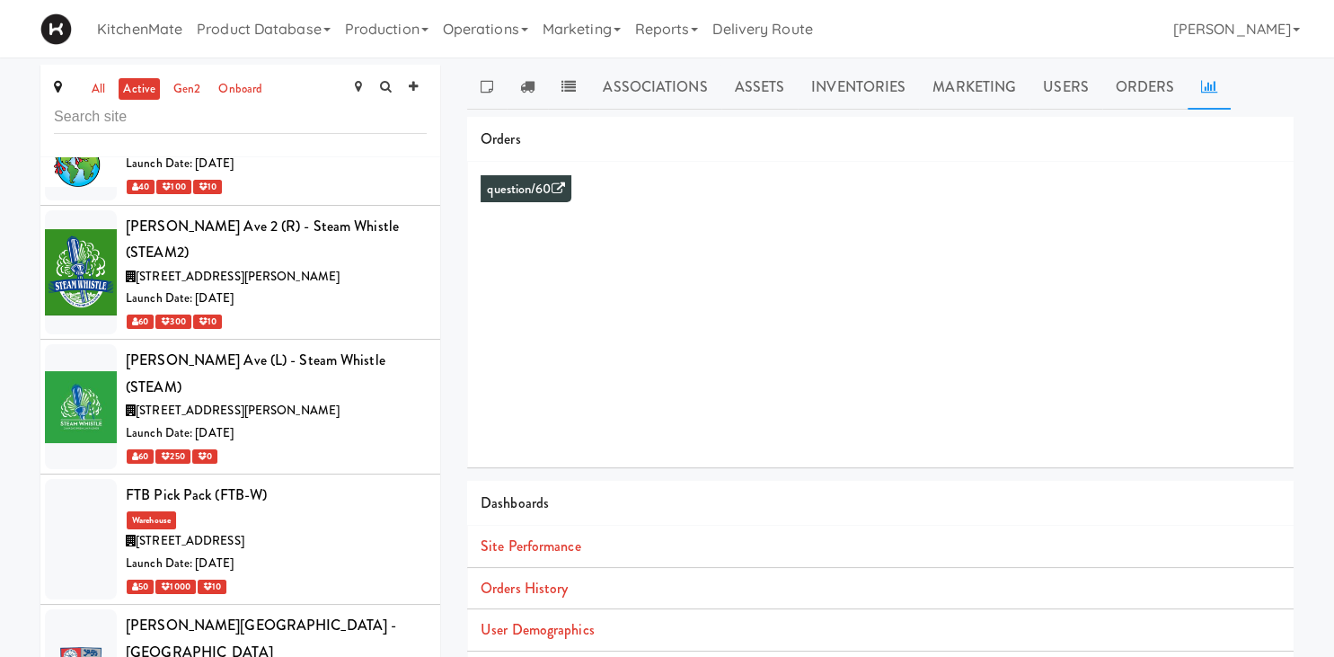
scroll to position [3650, 0]
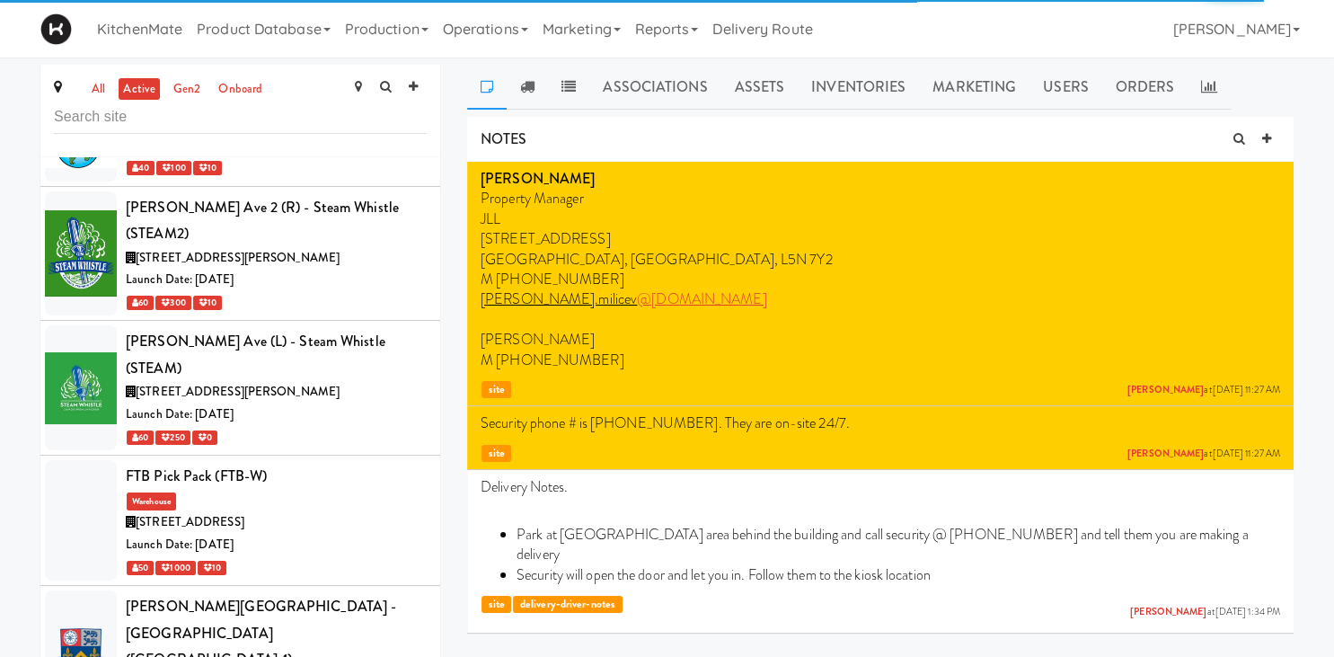
click at [1234, 93] on ul "Associations Assets Inventories Marketing Users Orders" at bounding box center [880, 87] width 826 height 45
click at [1203, 90] on icon at bounding box center [1209, 86] width 16 height 14
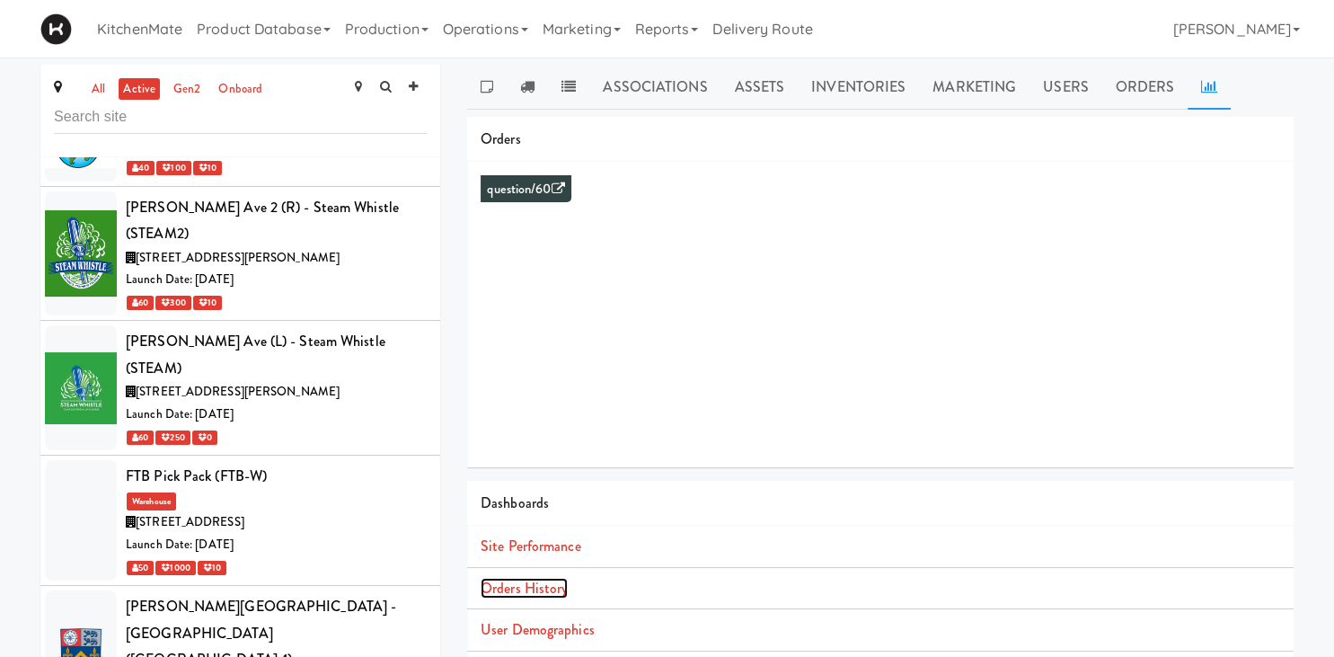
click at [529, 583] on link "Orders History" at bounding box center [524, 588] width 87 height 21
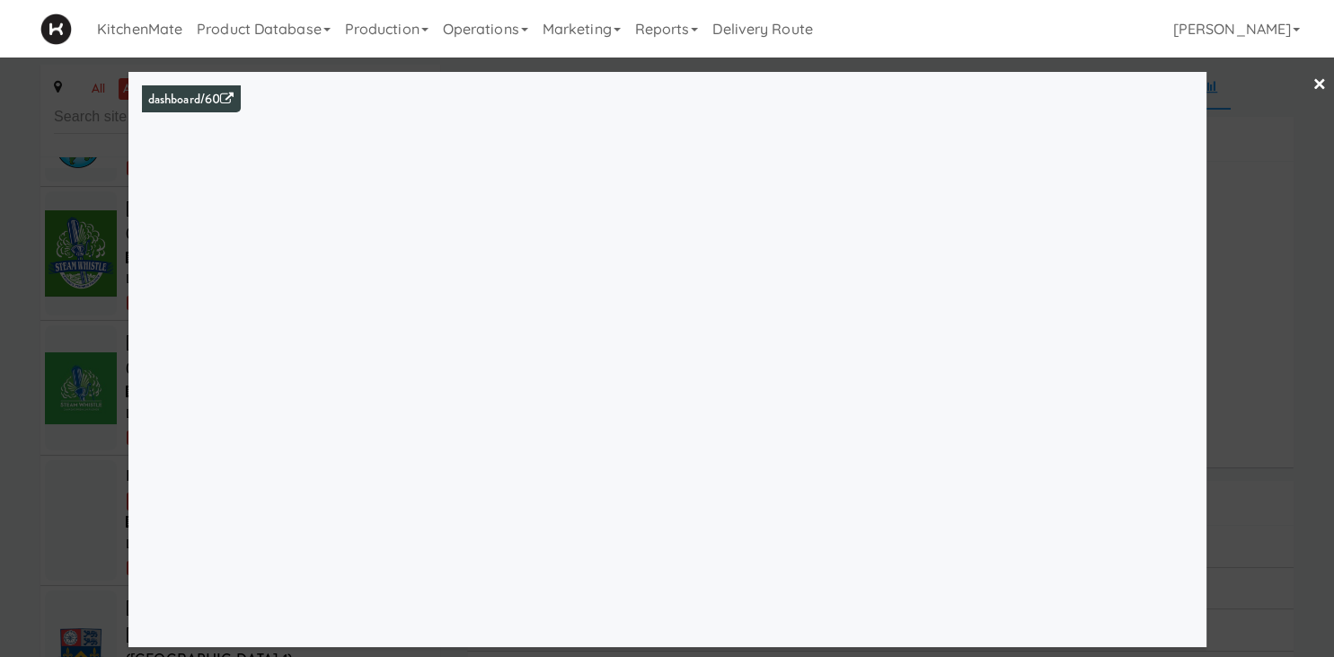
click at [3, 426] on div at bounding box center [667, 328] width 1334 height 657
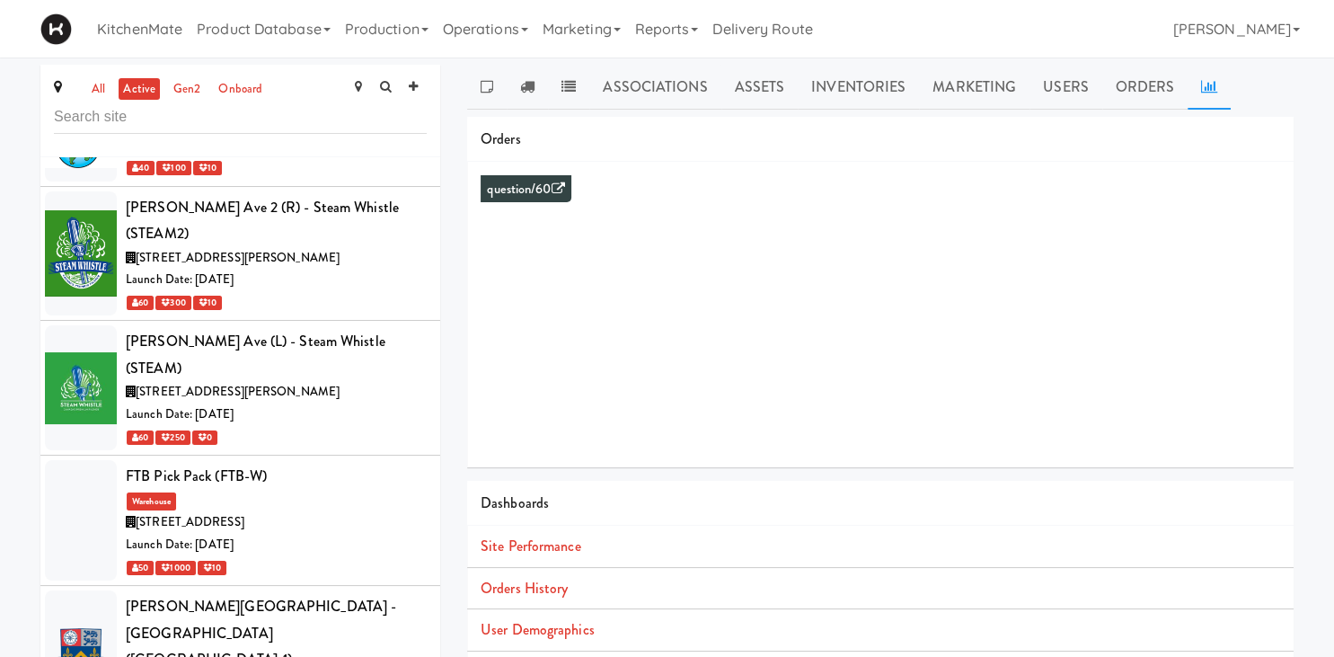
click at [555, 575] on li "Orders History" at bounding box center [880, 589] width 826 height 42
click at [537, 589] on link "Orders History" at bounding box center [524, 588] width 87 height 21
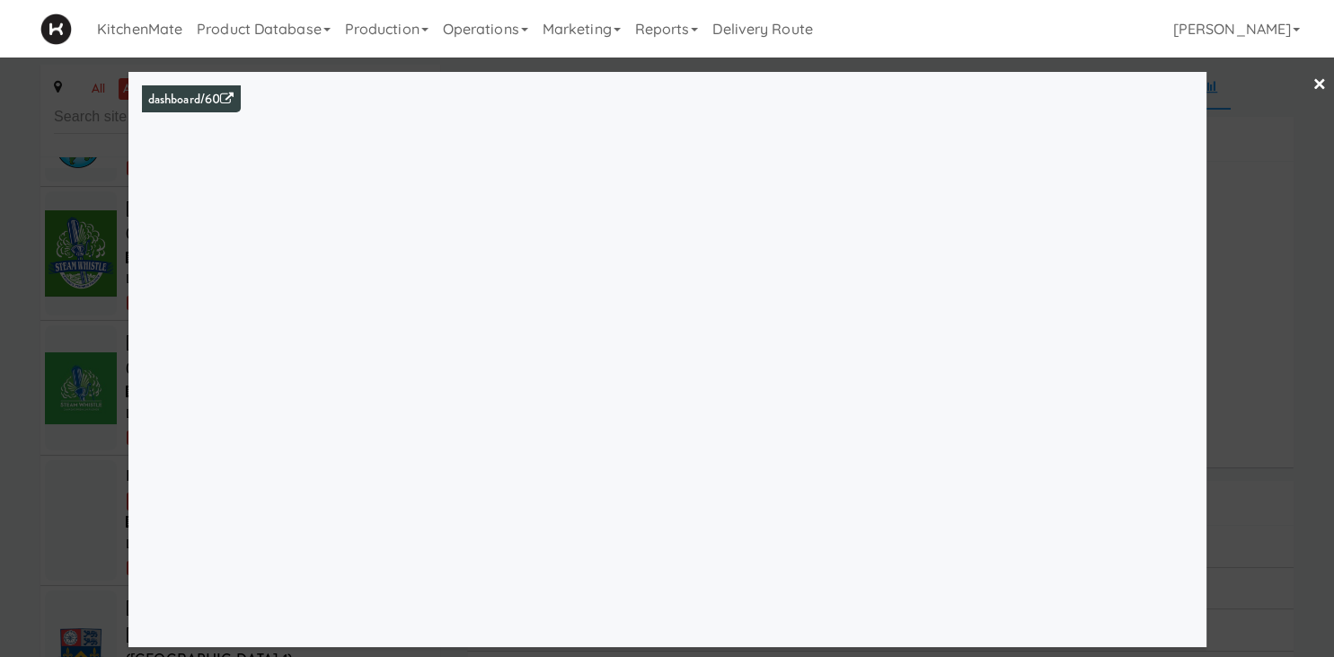
click at [111, 396] on div at bounding box center [667, 328] width 1334 height 657
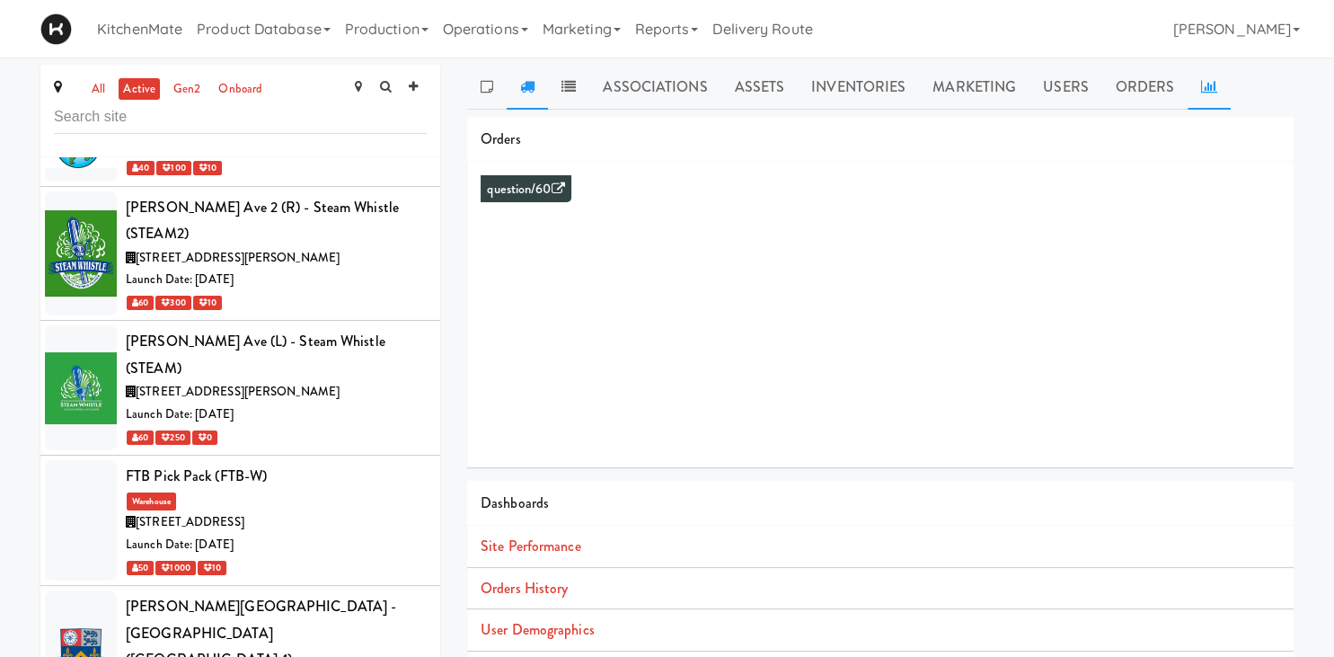
click at [532, 98] on link at bounding box center [527, 87] width 41 height 45
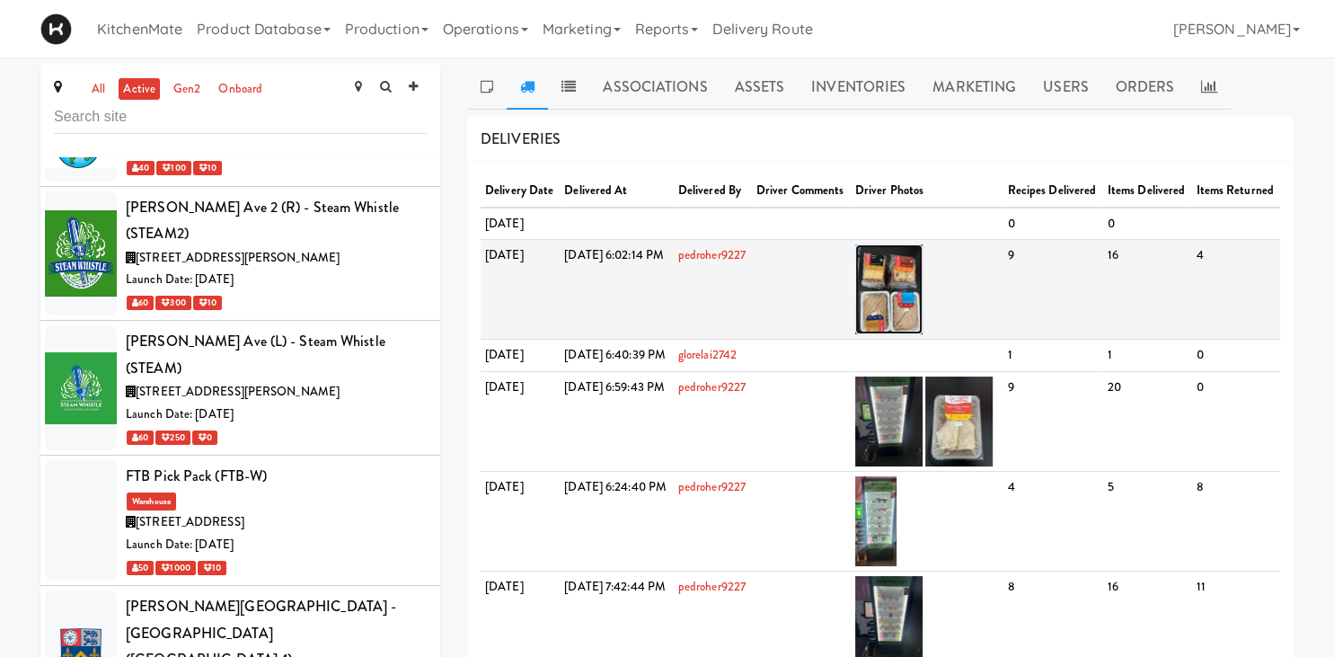
click at [913, 333] on img at bounding box center [888, 289] width 67 height 90
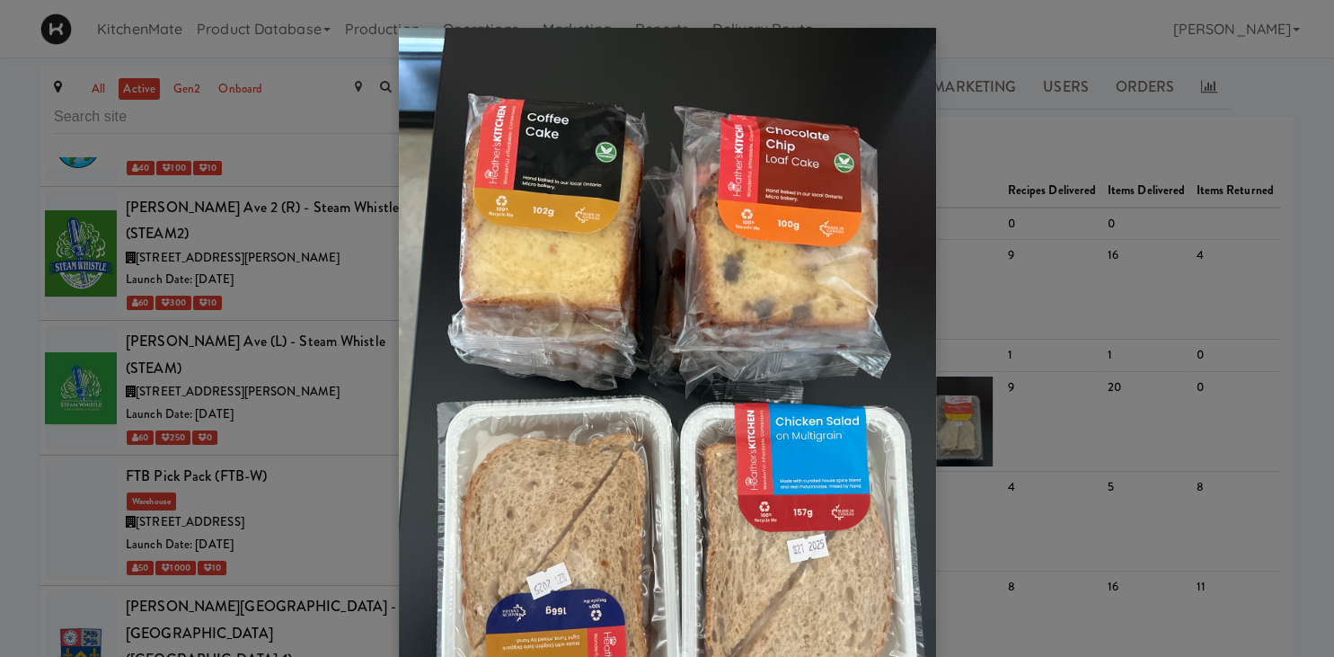
click at [1022, 178] on div at bounding box center [667, 328] width 1334 height 657
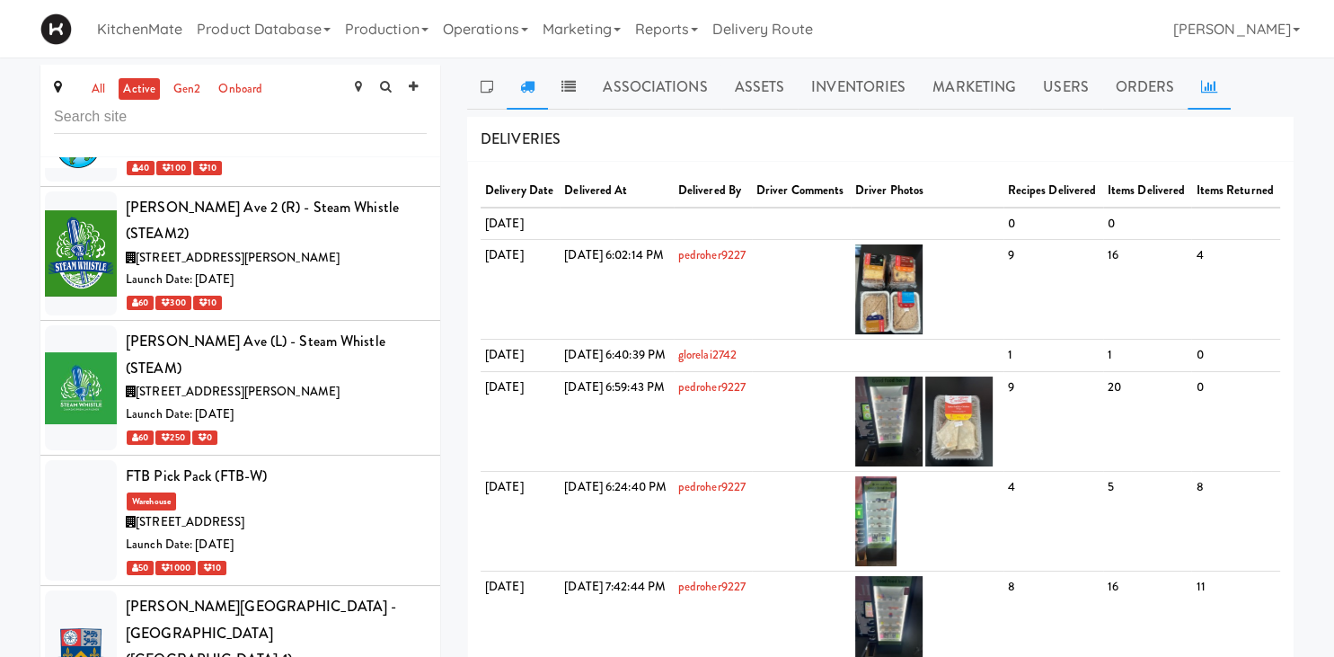
click at [1201, 91] on icon at bounding box center [1209, 86] width 16 height 14
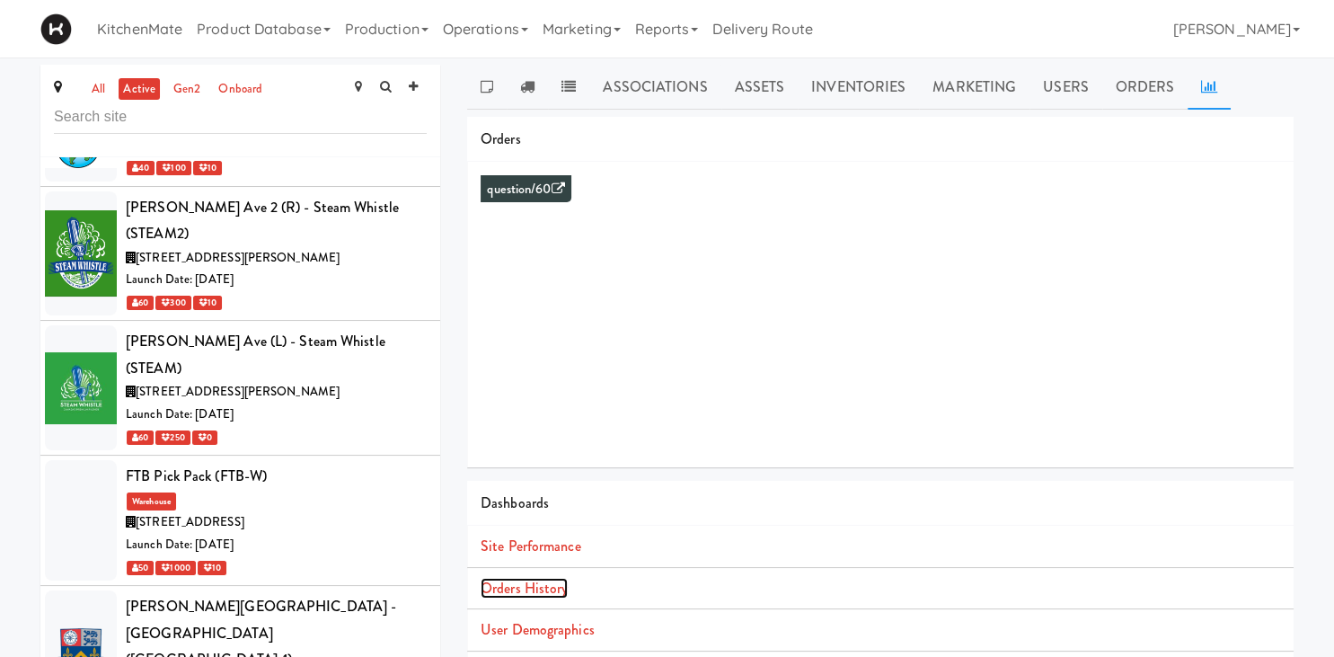
click at [543, 588] on link "Orders History" at bounding box center [524, 588] width 87 height 21
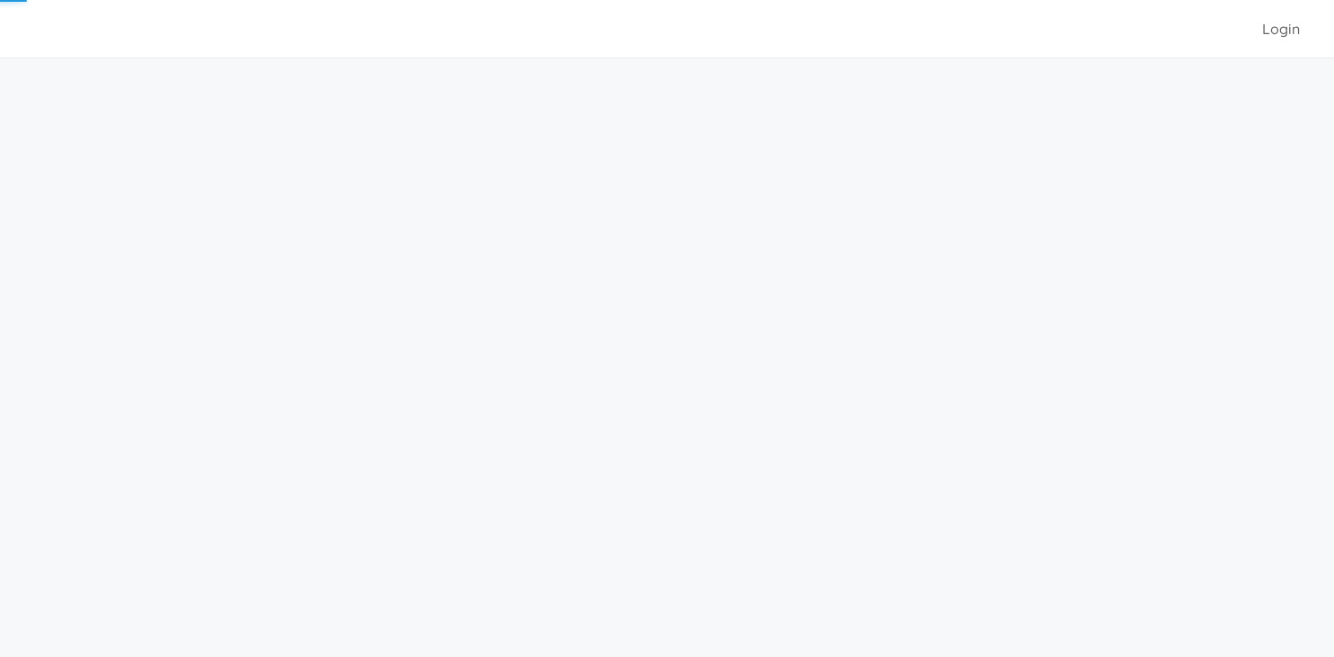
scroll to position [57, 0]
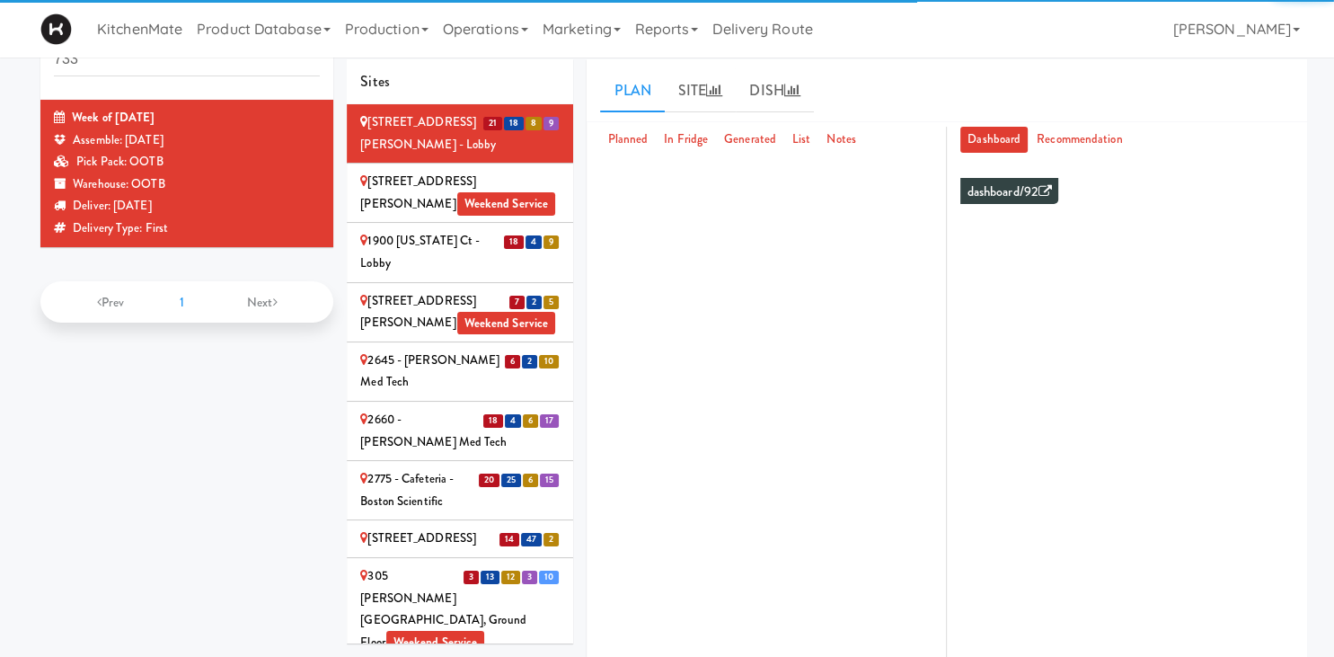
click at [544, 52] on link "Warehouse" at bounding box center [539, 29] width 118 height 45
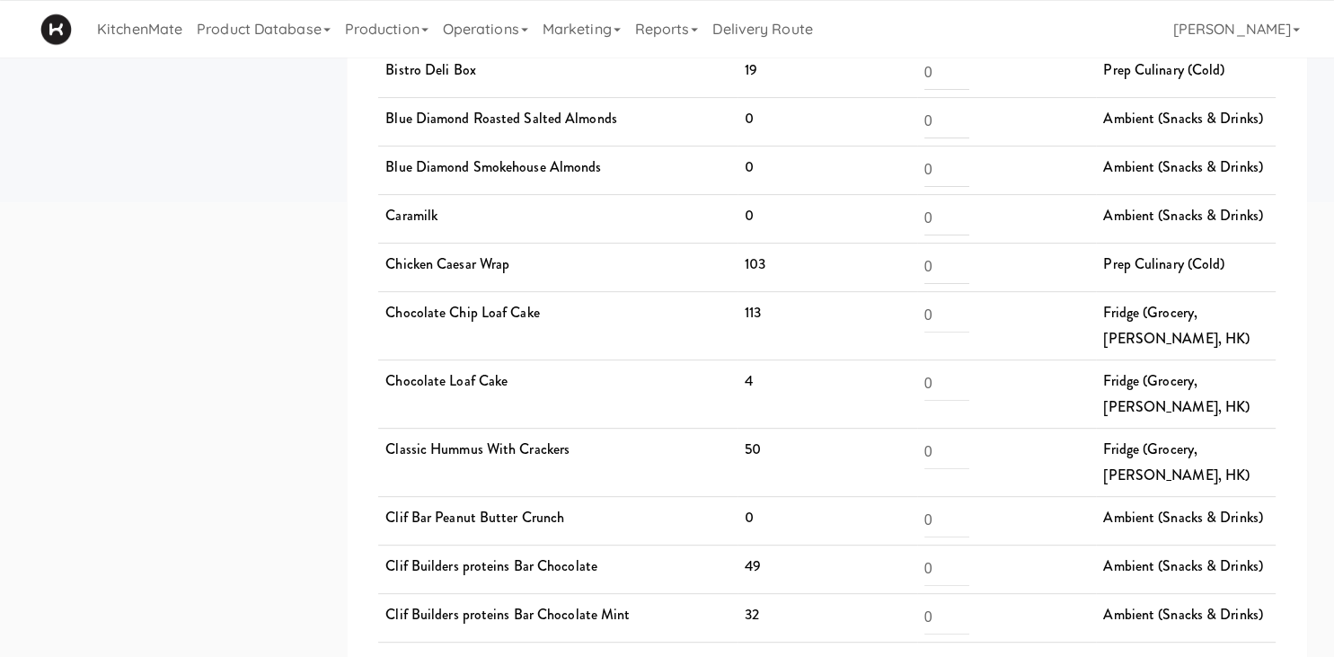
scroll to position [573, 0]
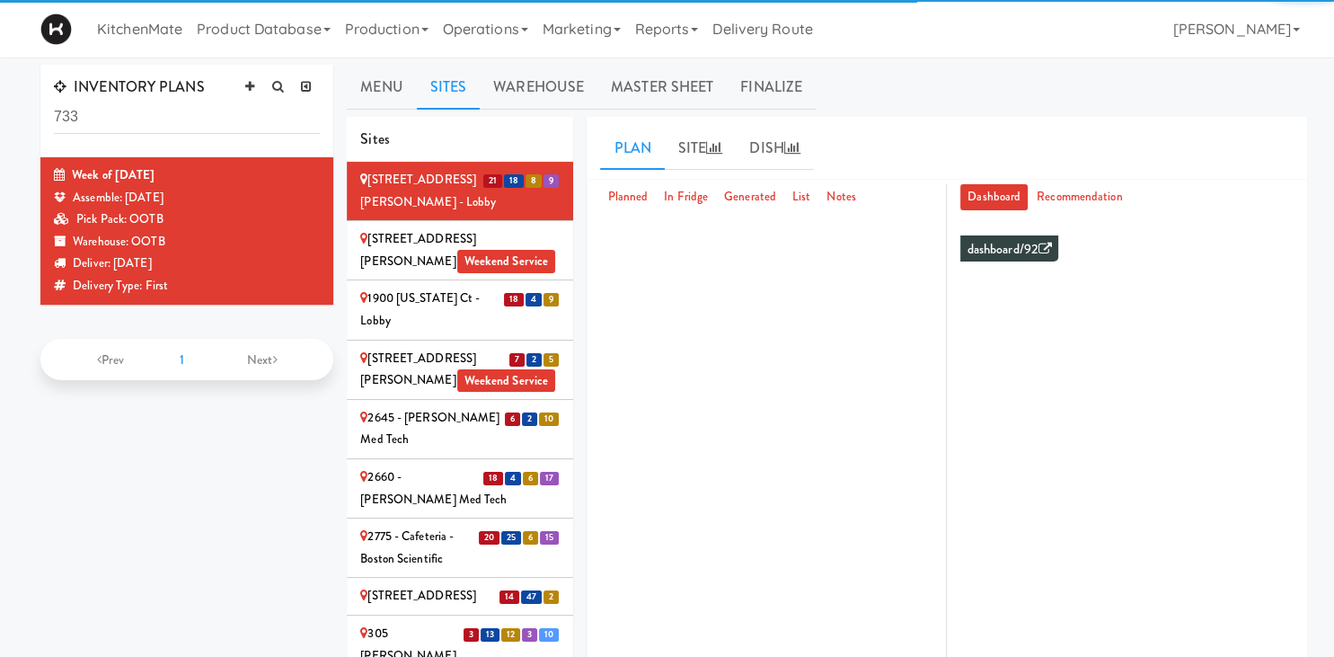
click at [124, 114] on input "733" at bounding box center [187, 117] width 266 height 33
drag, startPoint x: 124, startPoint y: 114, endPoint x: -46, endPoint y: 83, distance: 172.6
click at [54, 101] on input "733" at bounding box center [187, 117] width 266 height 33
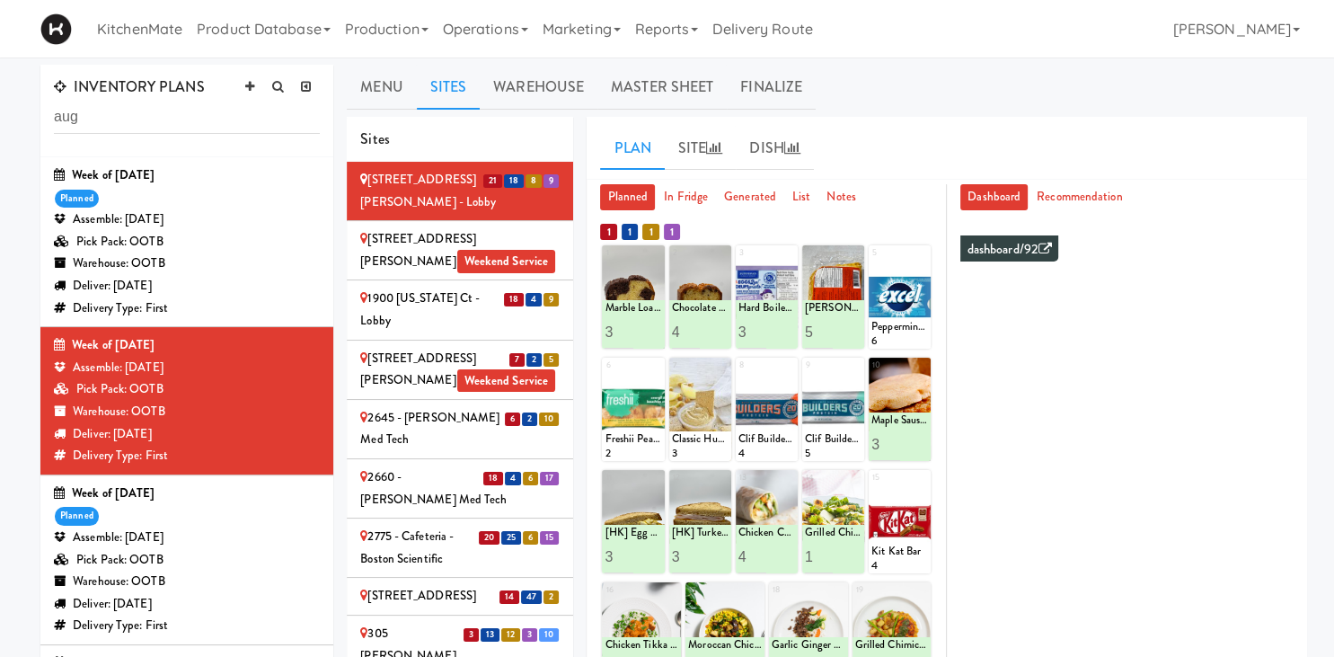
type input "aug"
click at [172, 246] on div "Pick Pack: OOTB" at bounding box center [187, 242] width 266 height 22
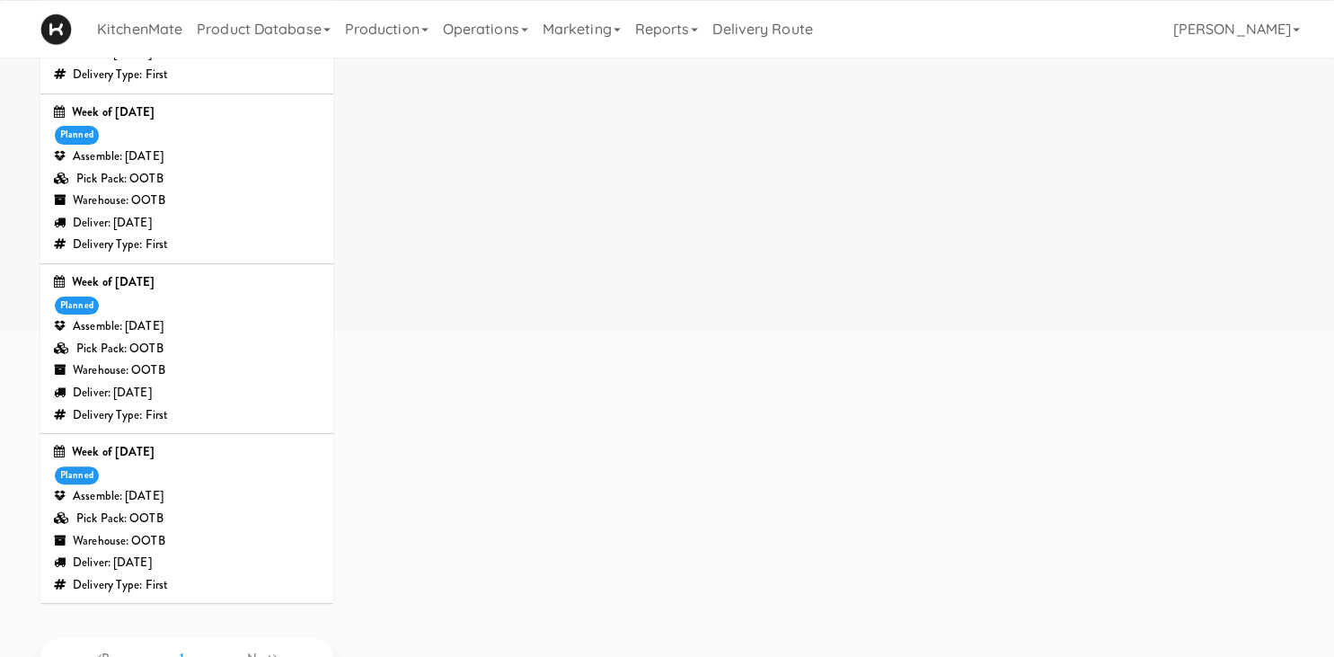
scroll to position [385, 0]
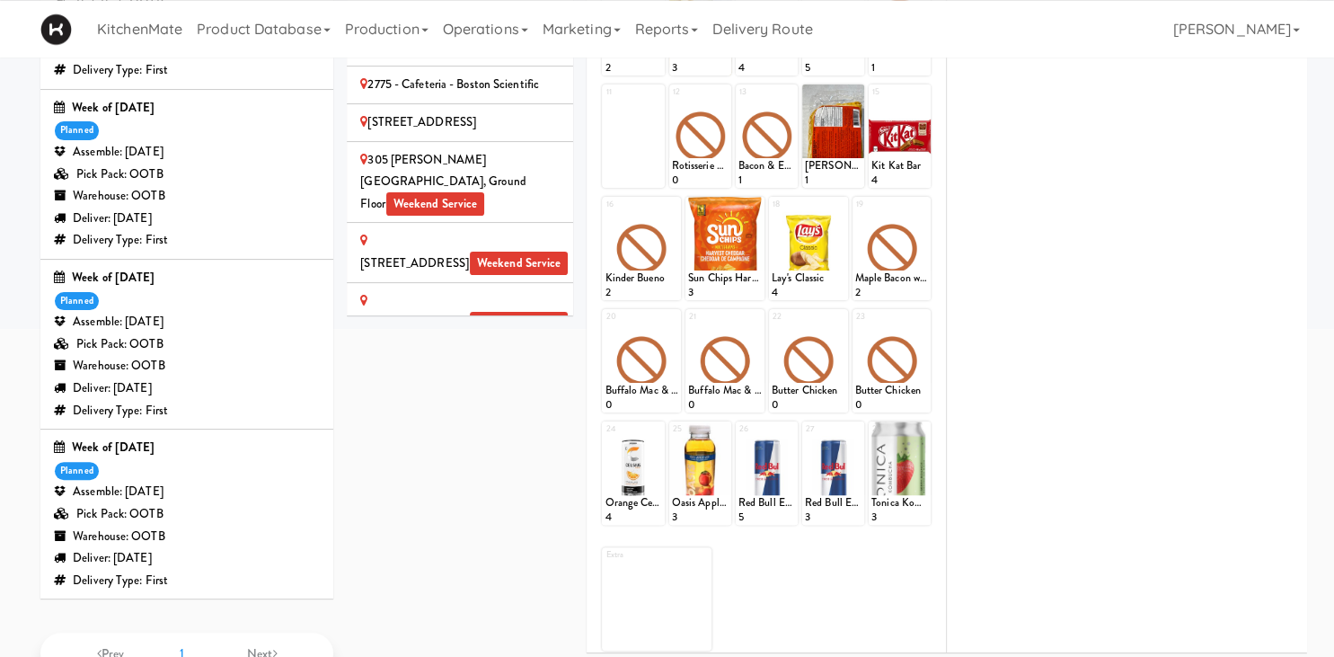
click at [142, 475] on div "Week of August 17th, 2025 planned Assemble: Saturday Aug 16, 2025 Pick Pack: OO…" at bounding box center [187, 514] width 266 height 154
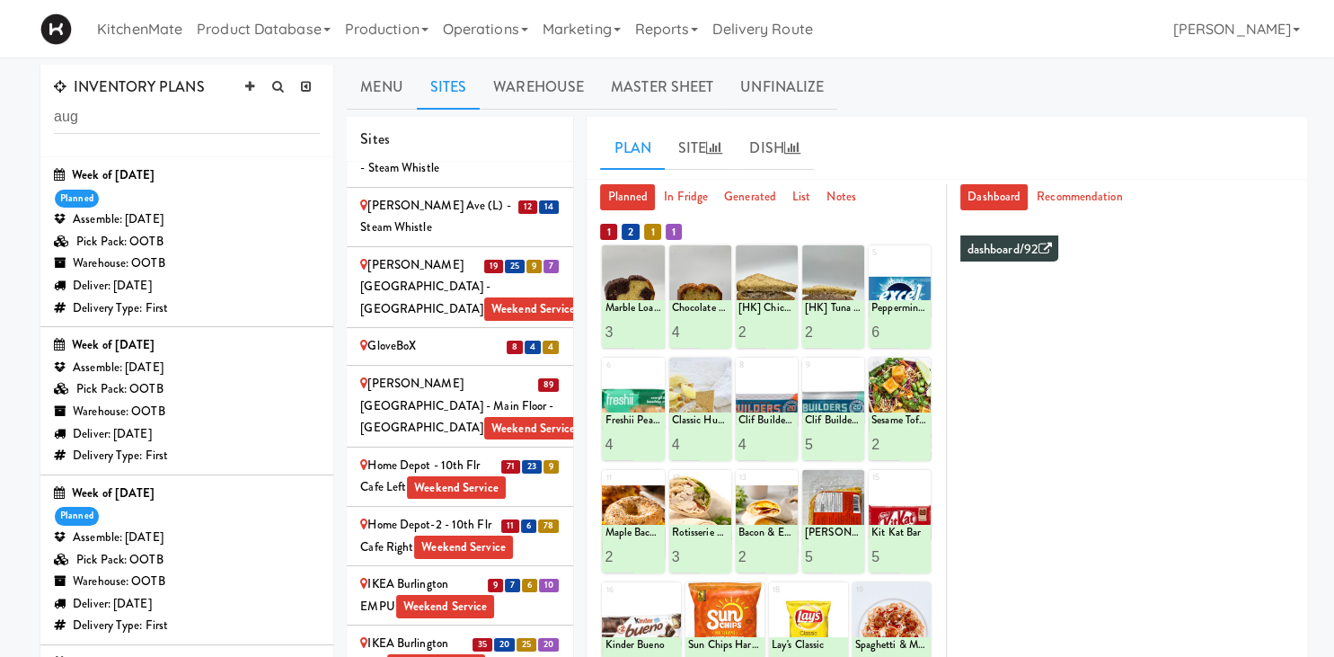
scroll to position [1714, 0]
click at [393, 454] on div "Home Depot - 10th Flr Cafe Left Weekend Service" at bounding box center [459, 476] width 199 height 44
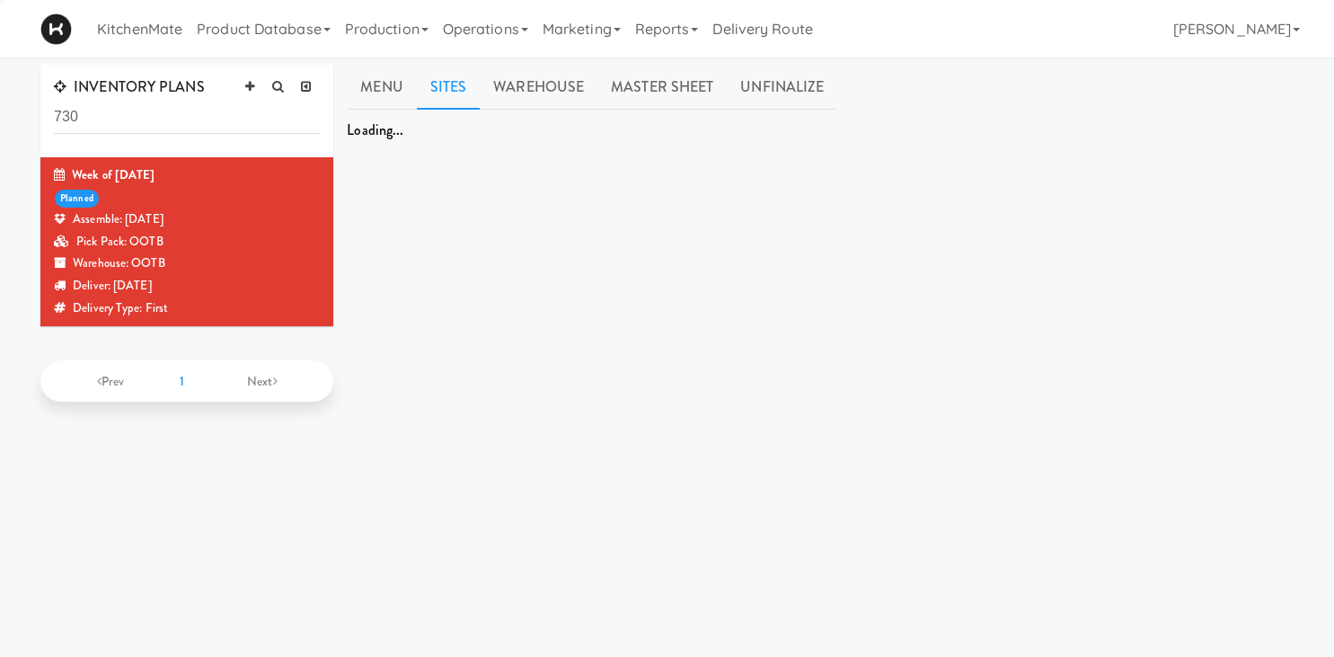
drag, startPoint x: 158, startPoint y: 116, endPoint x: -46, endPoint y: 99, distance: 204.6
click at [54, 101] on input "730" at bounding box center [187, 117] width 266 height 33
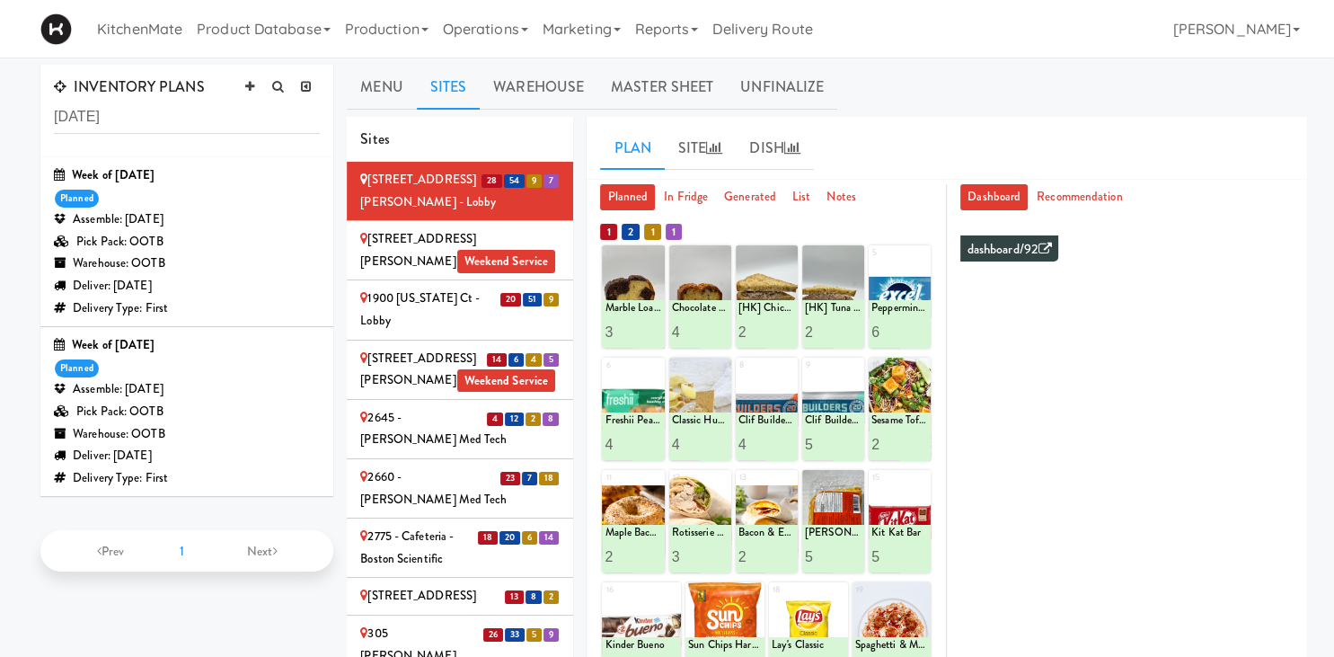
type input "[DATE]"
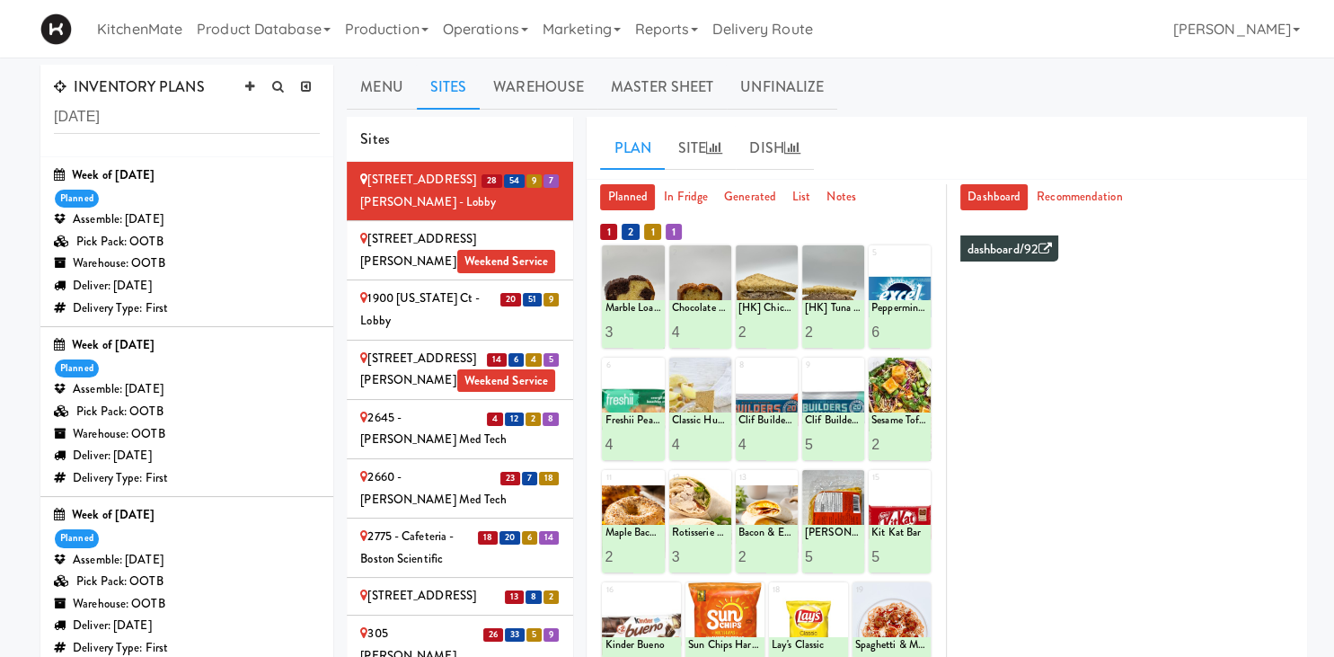
scroll to position [293, 0]
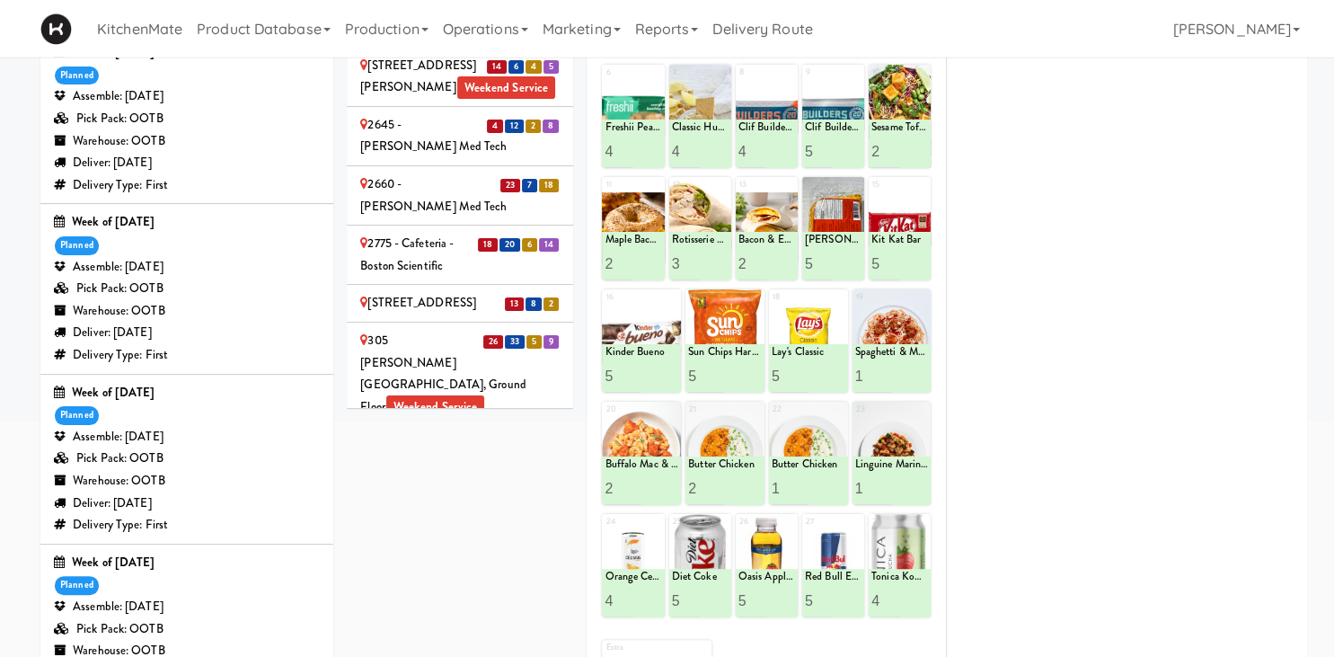
click at [246, 276] on div "Assemble: [DATE]" at bounding box center [187, 267] width 266 height 22
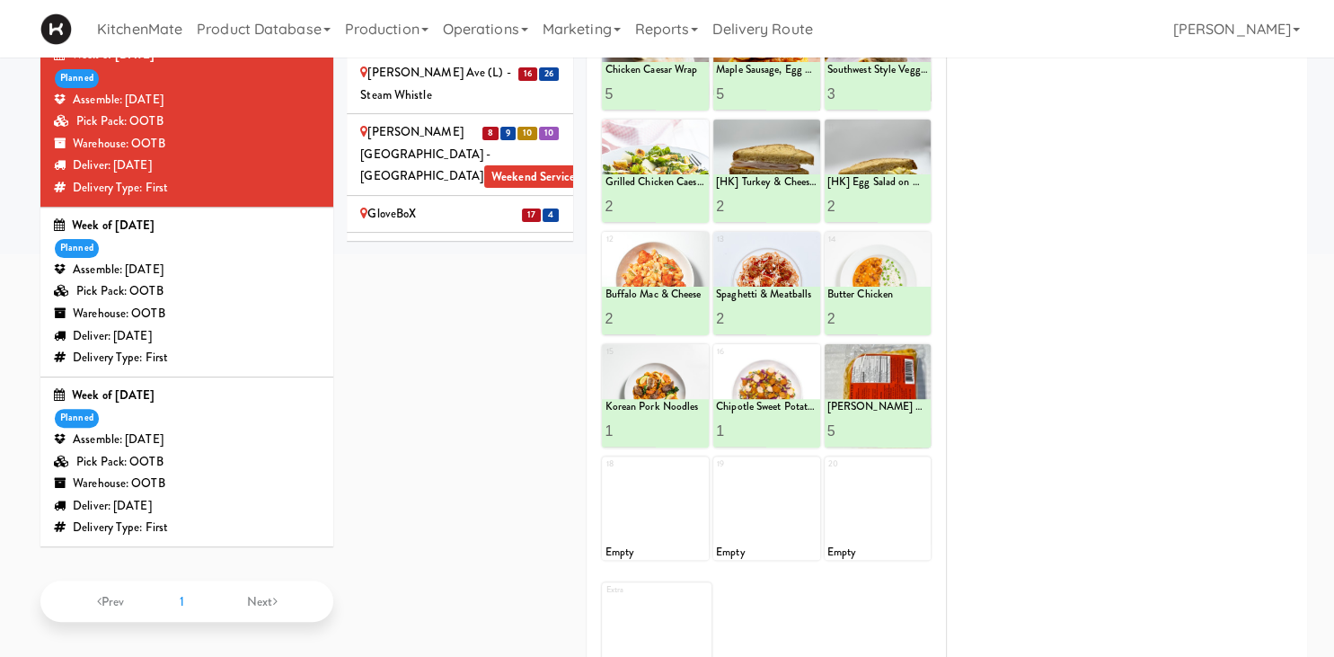
scroll to position [1222, 0]
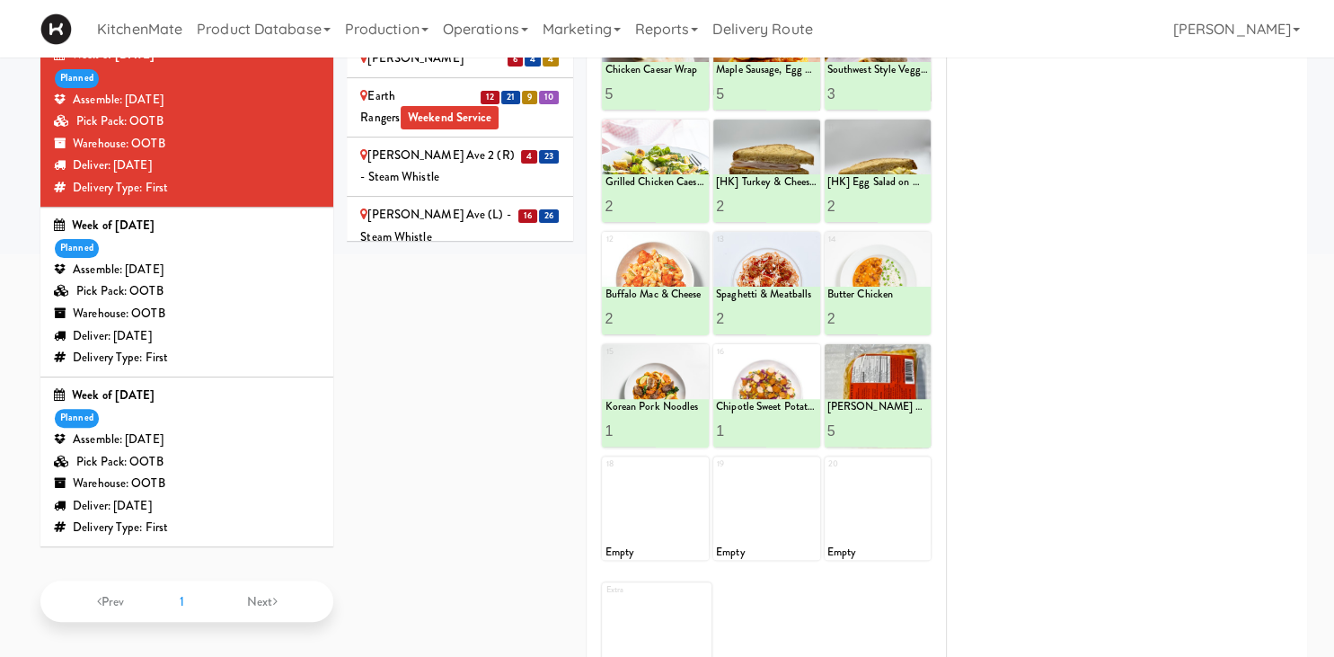
click at [425, 345] on div "GloveBoX" at bounding box center [459, 356] width 199 height 22
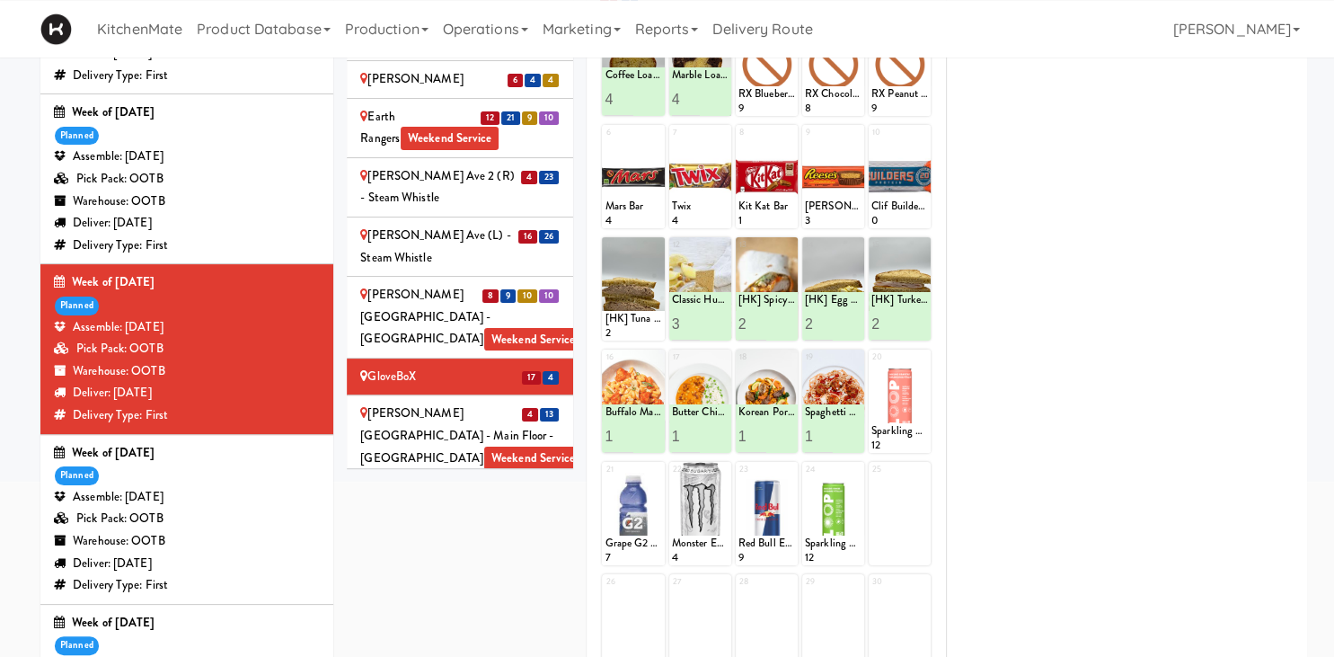
scroll to position [1440, 0]
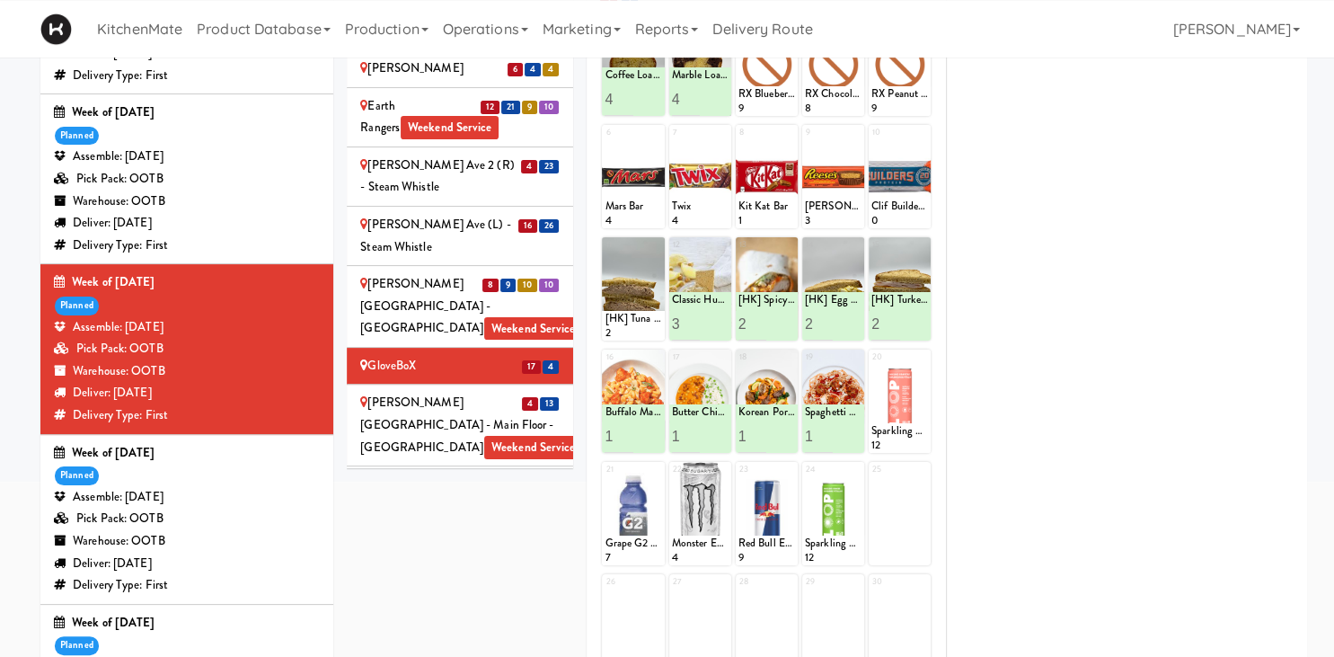
click at [466, 473] on div "Home Depot - 10th Flr Cafe Left Weekend Service" at bounding box center [459, 495] width 199 height 44
